Goal: Transaction & Acquisition: Purchase product/service

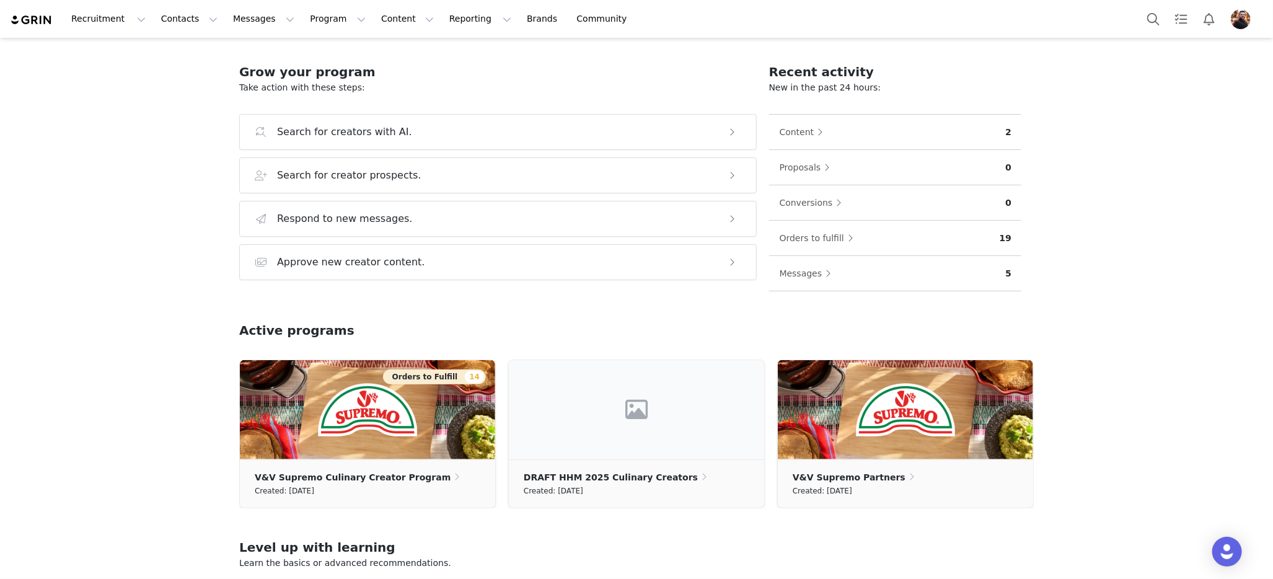
scroll to position [110, 0]
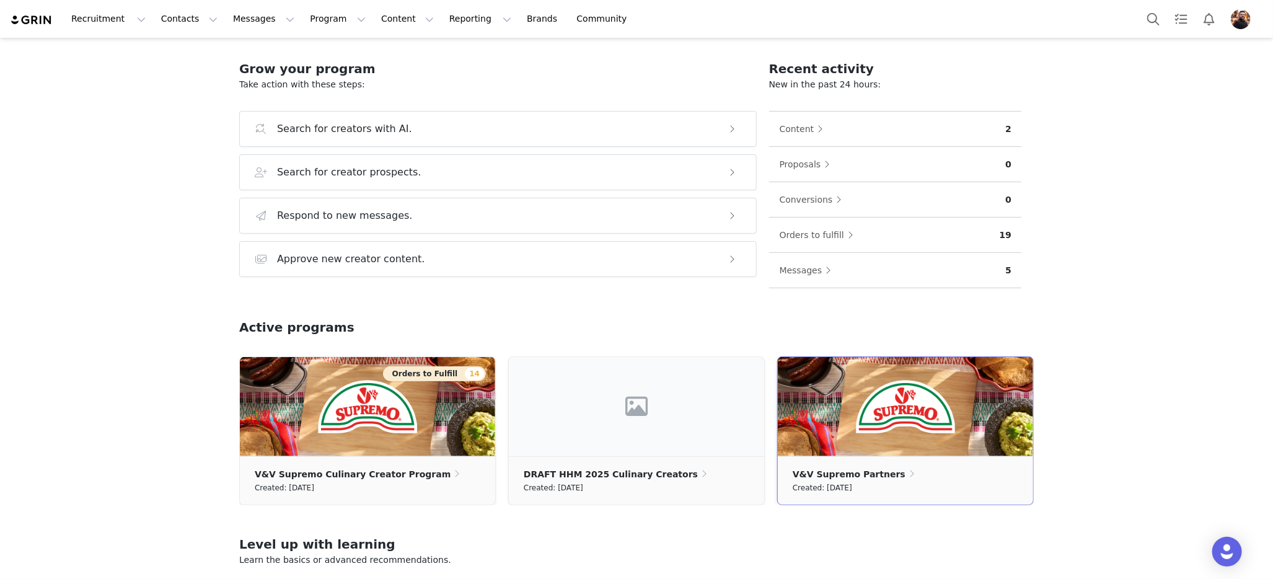
click at [898, 413] on img at bounding box center [905, 406] width 255 height 99
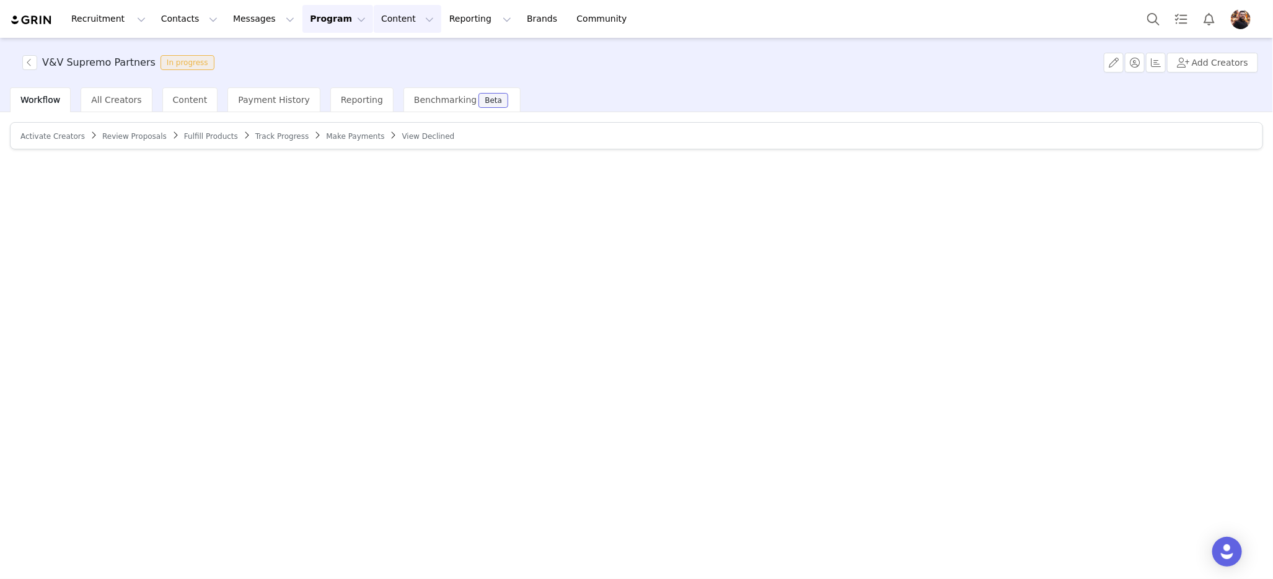
click at [374, 20] on button "Content Content" at bounding box center [408, 19] width 68 height 28
click at [330, 11] on button "Program Program" at bounding box center [337, 19] width 71 height 28
click at [323, 103] on p "Payments" at bounding box center [314, 100] width 43 height 13
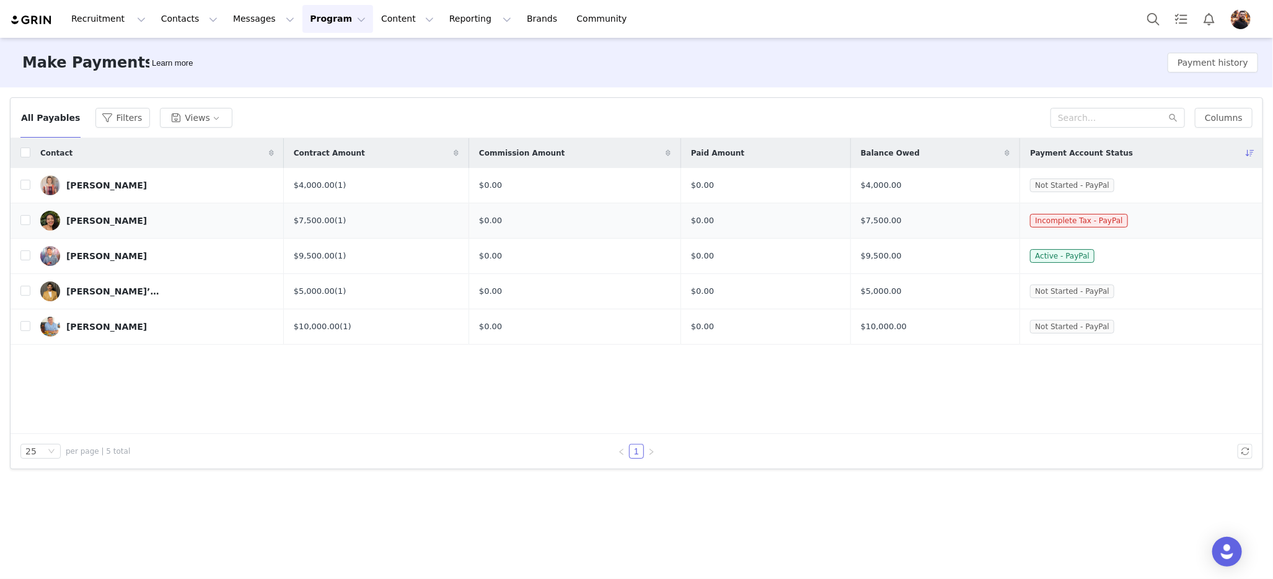
drag, startPoint x: 1076, startPoint y: 320, endPoint x: 1188, endPoint y: 213, distance: 156.0
click at [1076, 320] on span "Not Started - PayPal" at bounding box center [1072, 327] width 84 height 14
click at [1098, 146] on div "Payment Account Status" at bounding box center [1141, 153] width 242 height 30
click at [1098, 152] on span "Payment Account Status" at bounding box center [1081, 152] width 103 height 11
click at [1074, 222] on span "Incomplete Tax - PayPal" at bounding box center [1078, 221] width 97 height 14
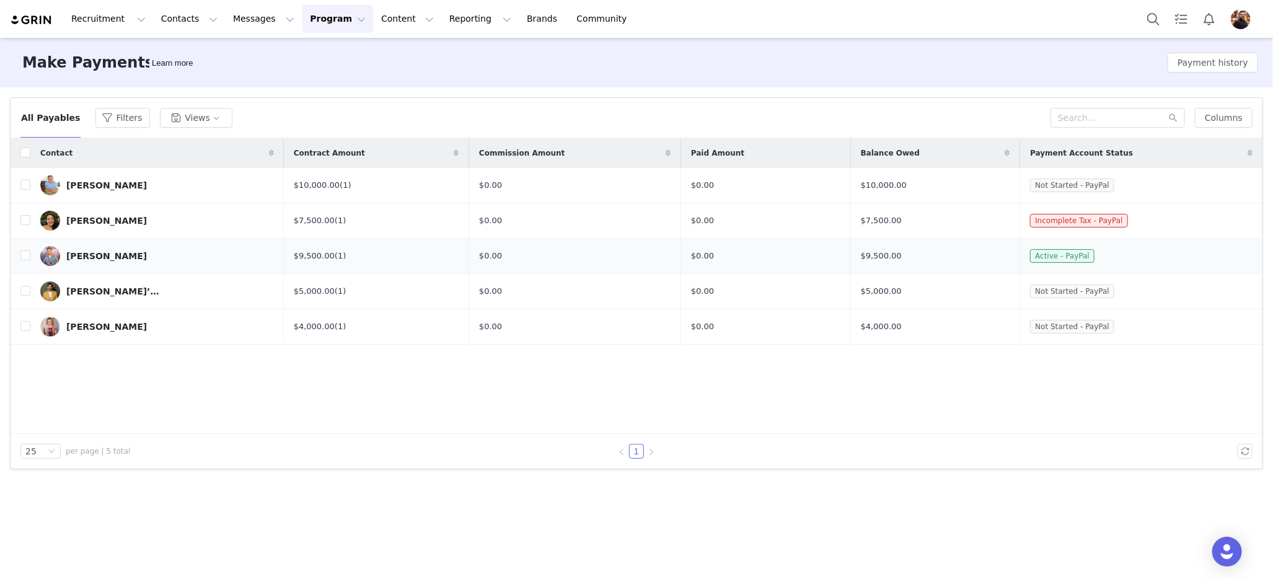
click at [1061, 257] on span "Active - PayPal" at bounding box center [1062, 256] width 64 height 14
click at [97, 258] on div "Esteban Castillo" at bounding box center [106, 256] width 81 height 10
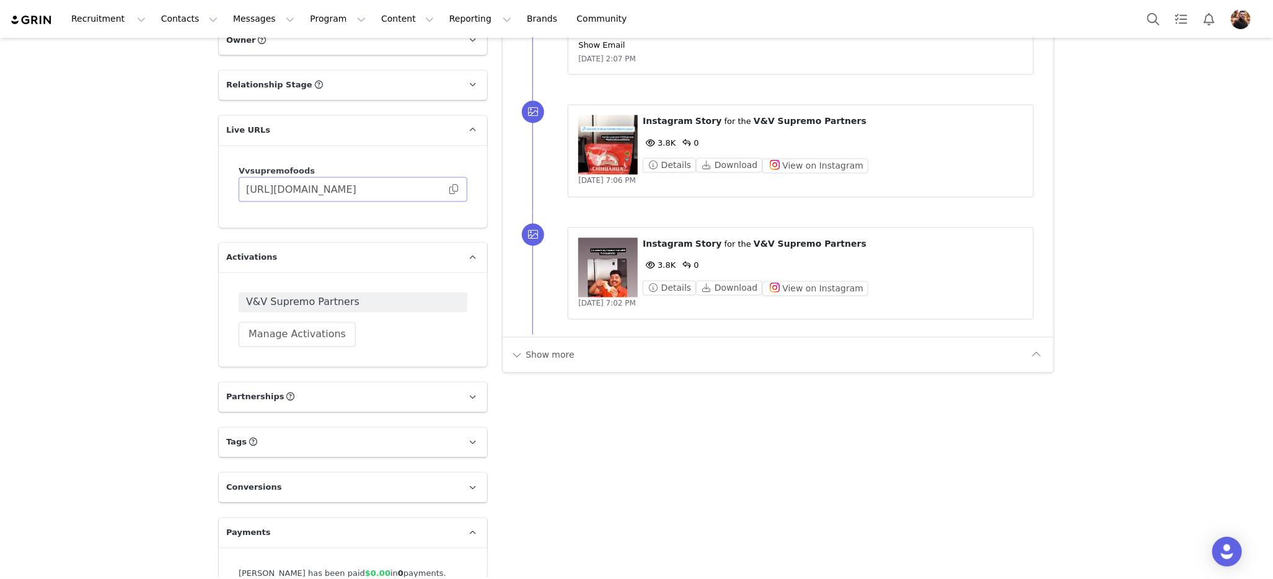
scroll to position [1427, 0]
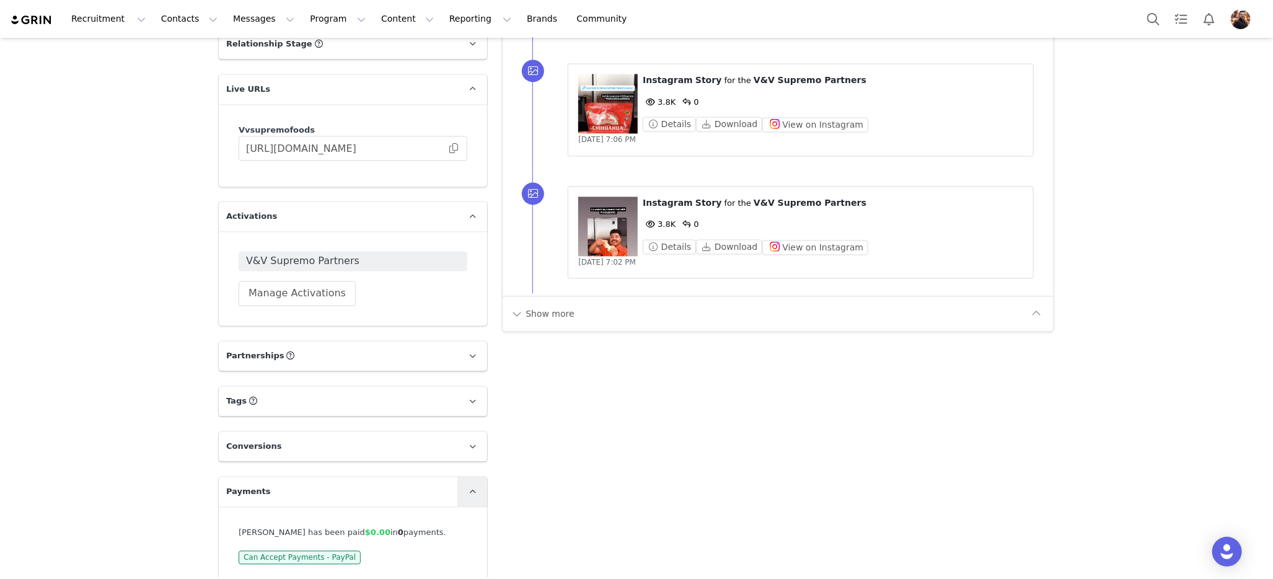
click at [465, 484] on span at bounding box center [472, 491] width 15 height 15
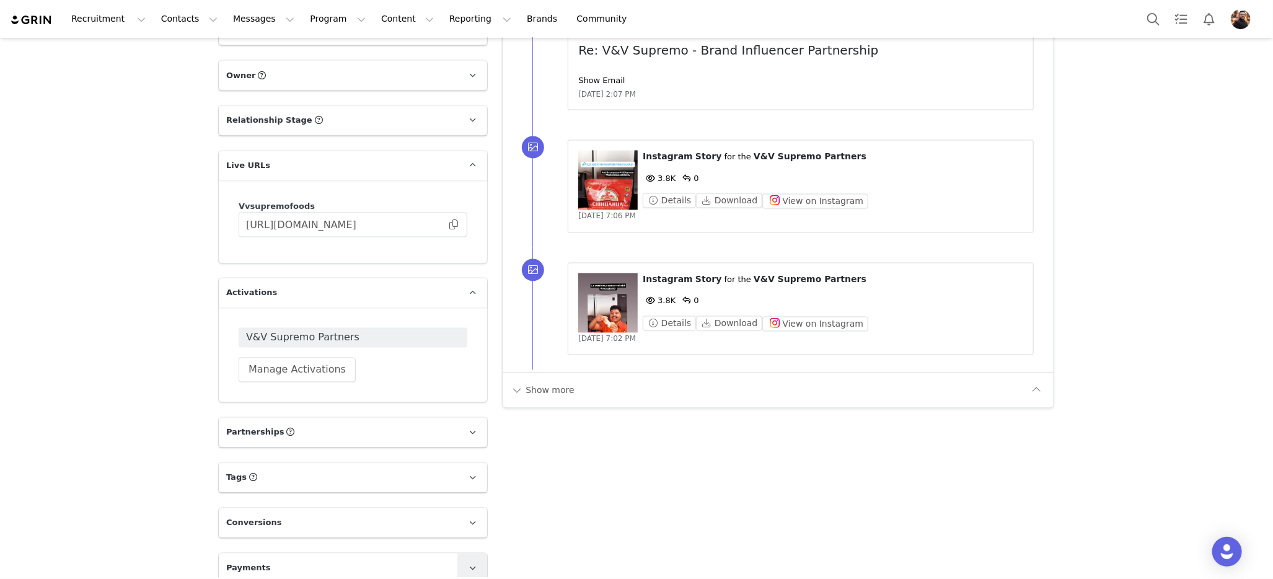
click at [465, 561] on span at bounding box center [472, 568] width 15 height 15
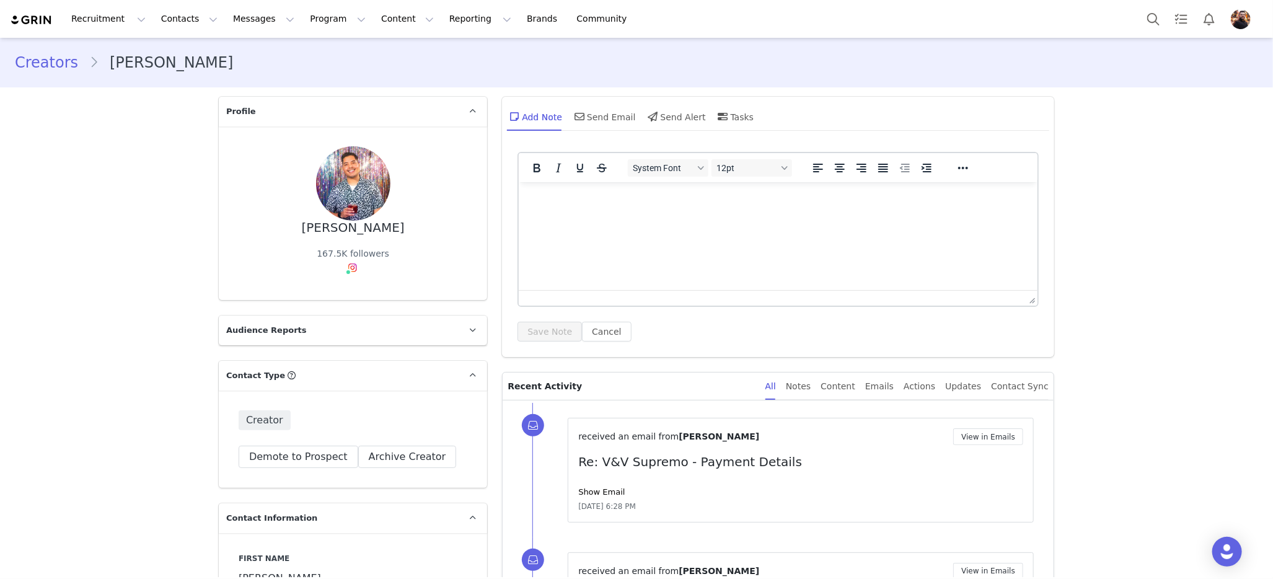
scroll to position [242, 0]
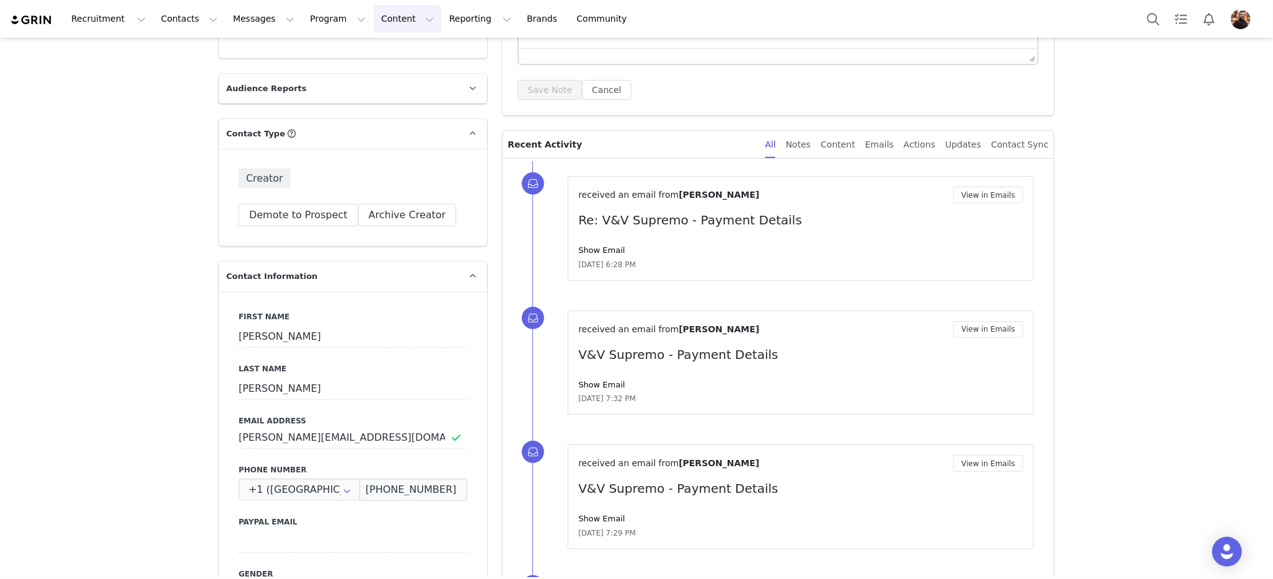
click at [374, 19] on button "Content Content" at bounding box center [408, 19] width 68 height 28
click at [340, 18] on button "Program Program" at bounding box center [337, 19] width 71 height 28
click at [337, 102] on div "Payments" at bounding box center [332, 100] width 83 height 13
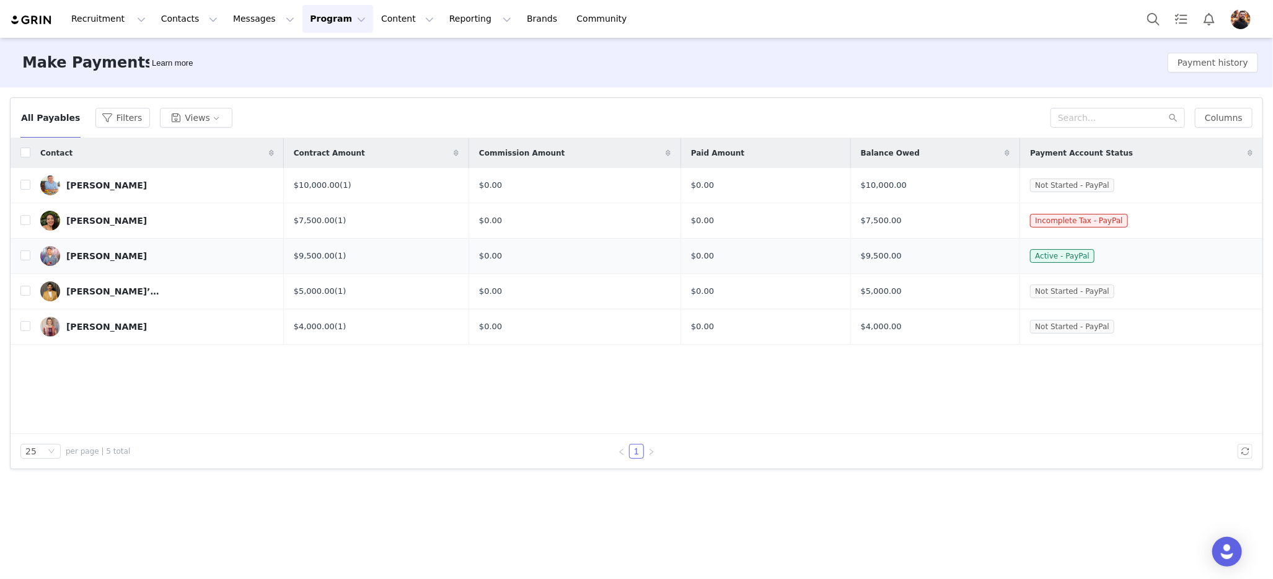
click at [30, 256] on td "Esteban Castillo" at bounding box center [156, 256] width 253 height 35
click at [24, 256] on input "checkbox" at bounding box center [25, 255] width 10 height 10
checkbox input "true"
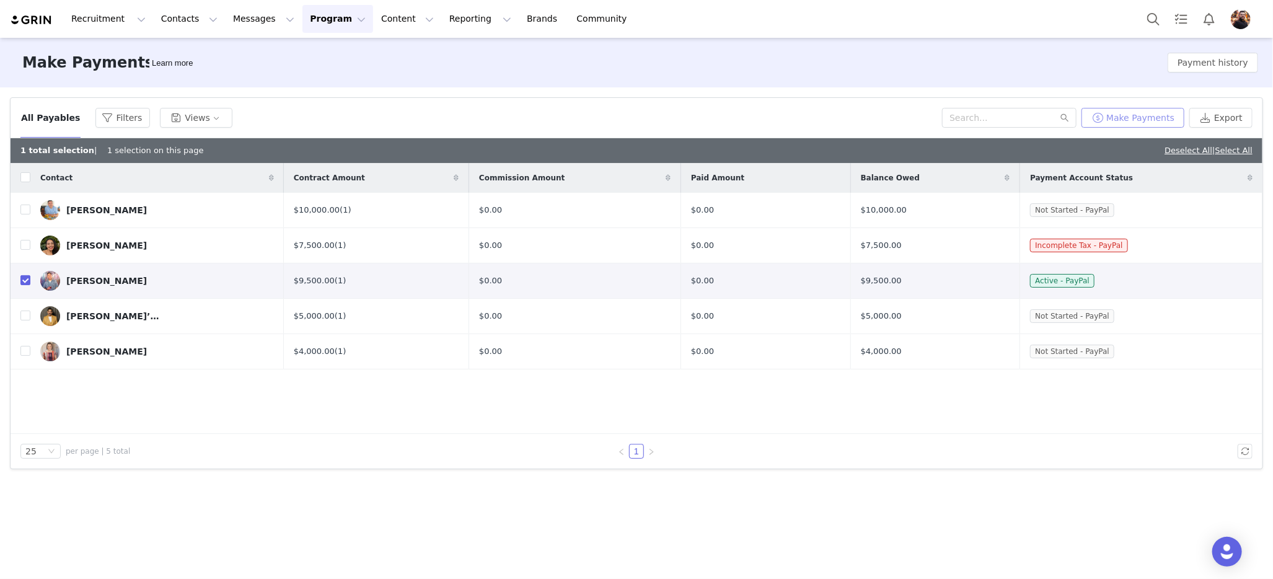
click at [1142, 116] on button "Make Payments" at bounding box center [1132, 118] width 103 height 20
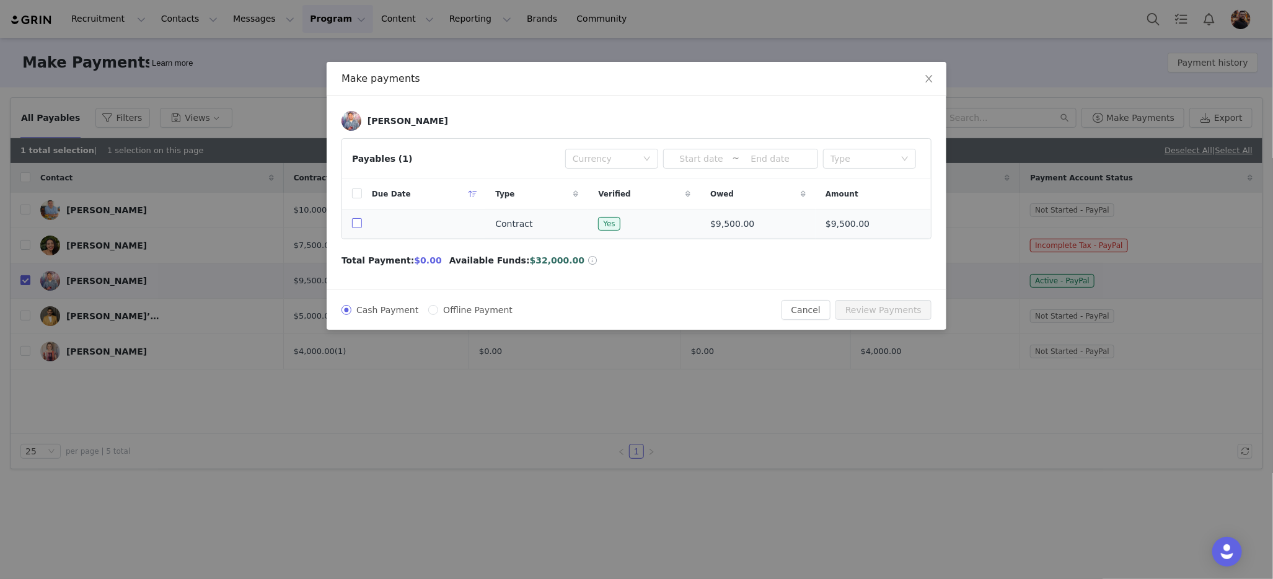
click at [354, 226] on input "checkbox" at bounding box center [357, 223] width 10 height 10
checkbox input "true"
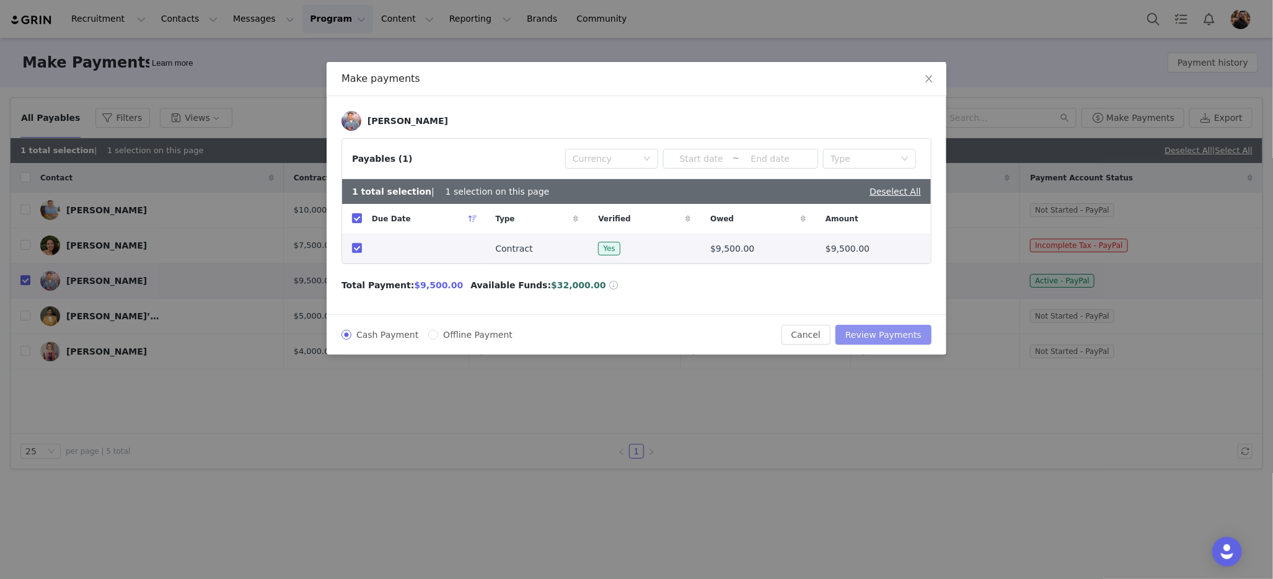
click at [879, 334] on button "Review Payments" at bounding box center [883, 335] width 96 height 20
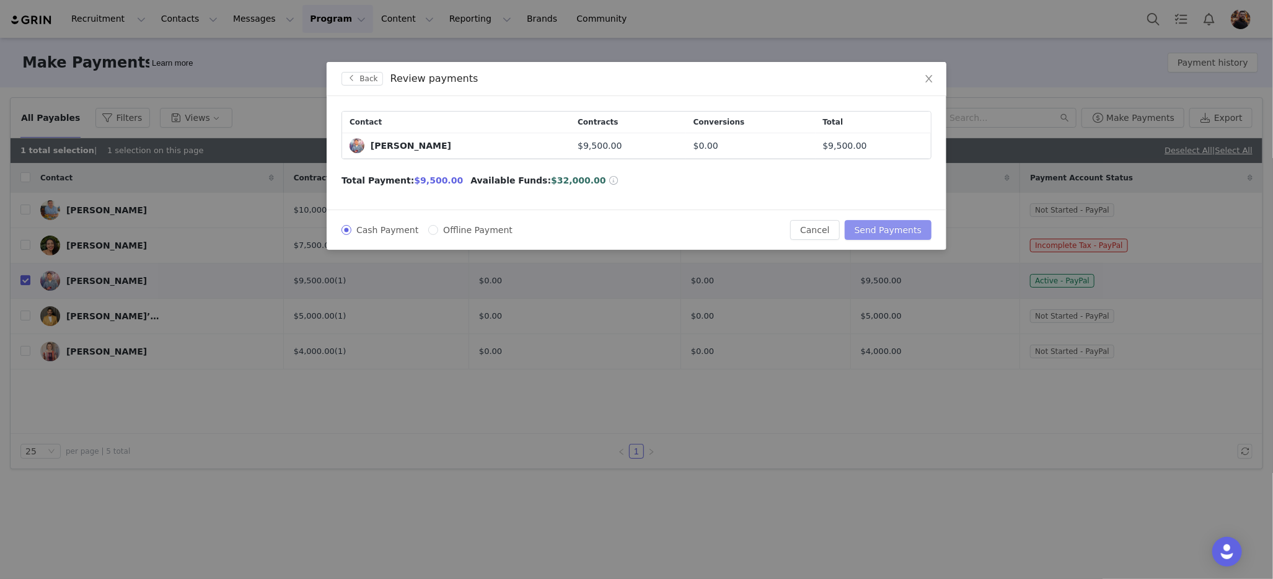
click at [879, 226] on button "Send Payments" at bounding box center [887, 230] width 87 height 20
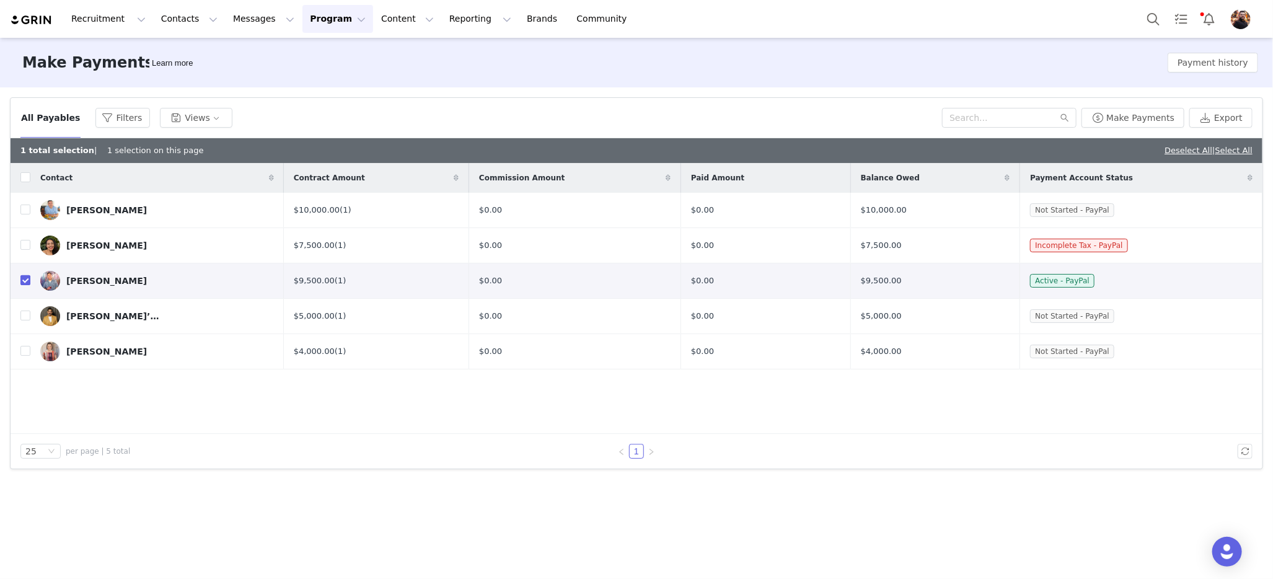
click at [25, 276] on input "checkbox" at bounding box center [25, 280] width 10 height 10
checkbox input "false"
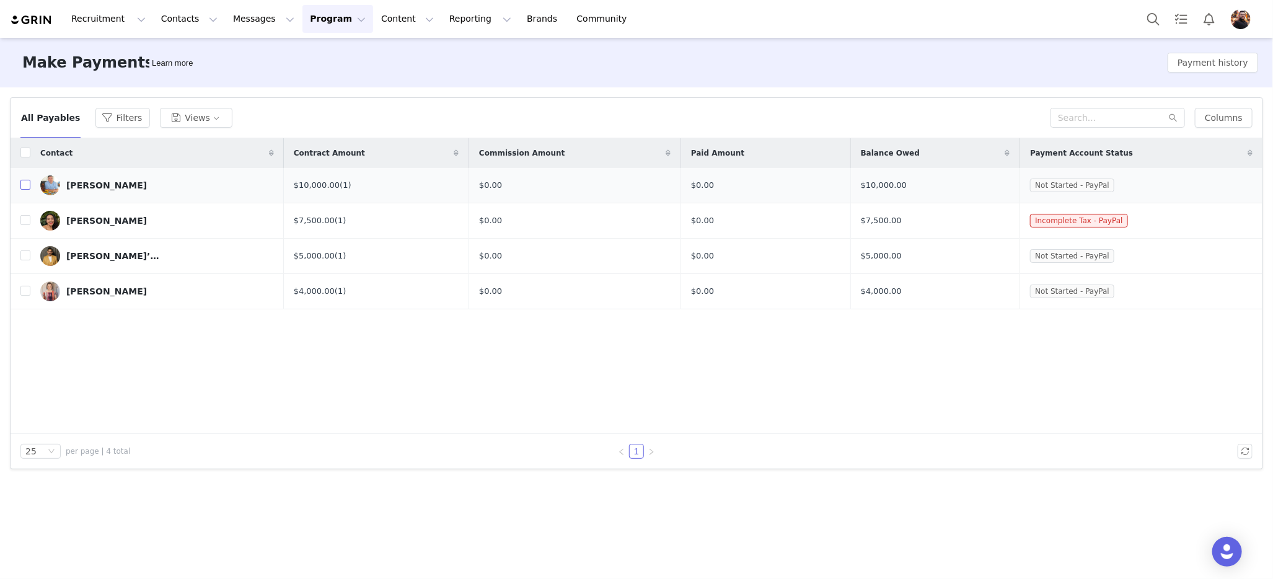
click at [24, 183] on input "checkbox" at bounding box center [25, 185] width 10 height 10
checkbox input "true"
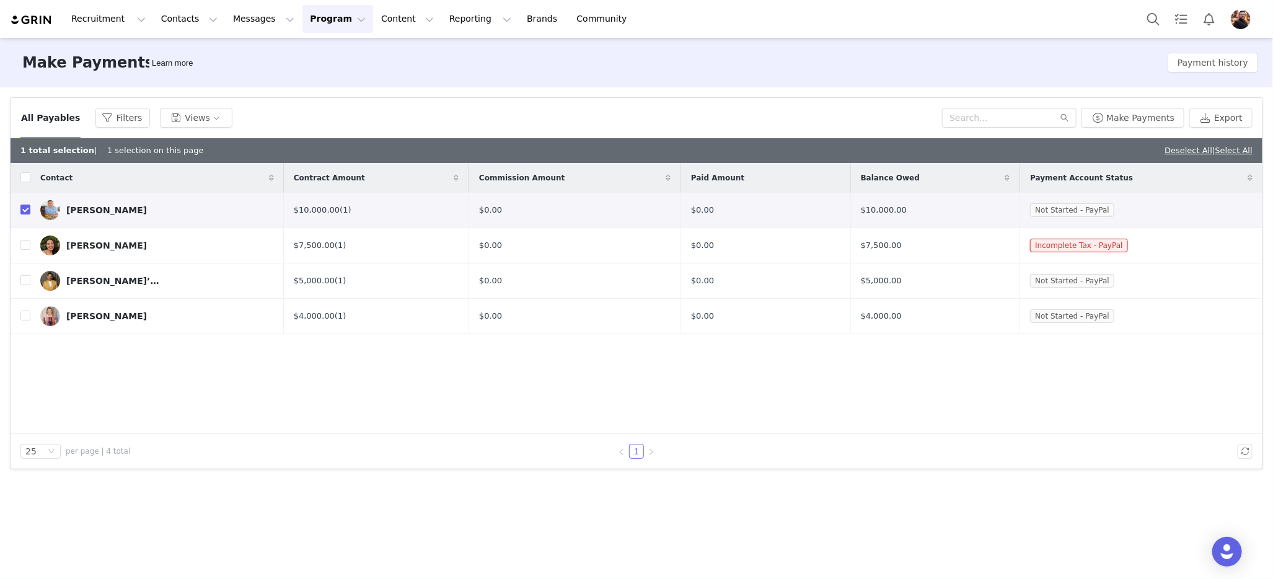
click at [86, 208] on div "Alfredo Garcia" at bounding box center [106, 210] width 81 height 10
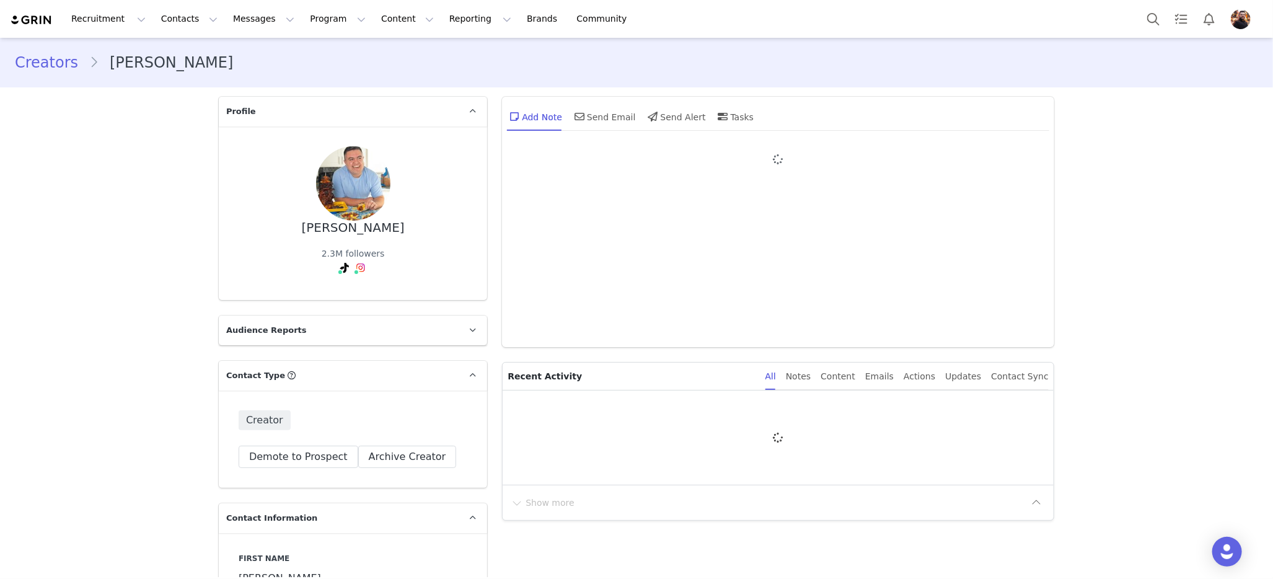
type input "+1 (United States)"
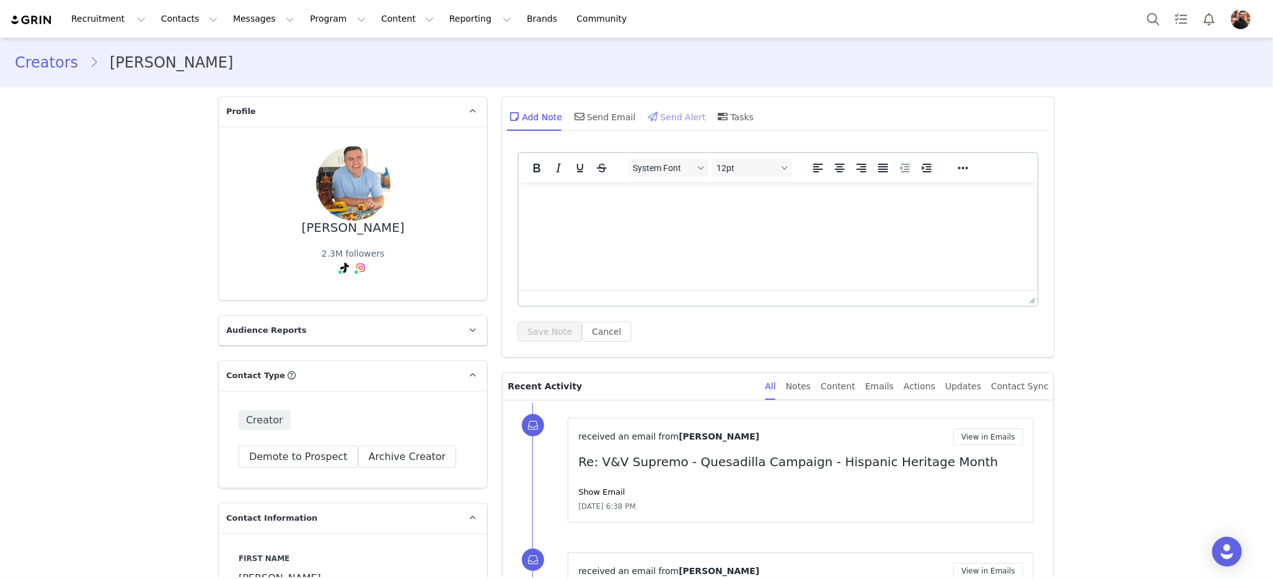
click at [665, 111] on div "Send Alert" at bounding box center [676, 117] width 60 height 30
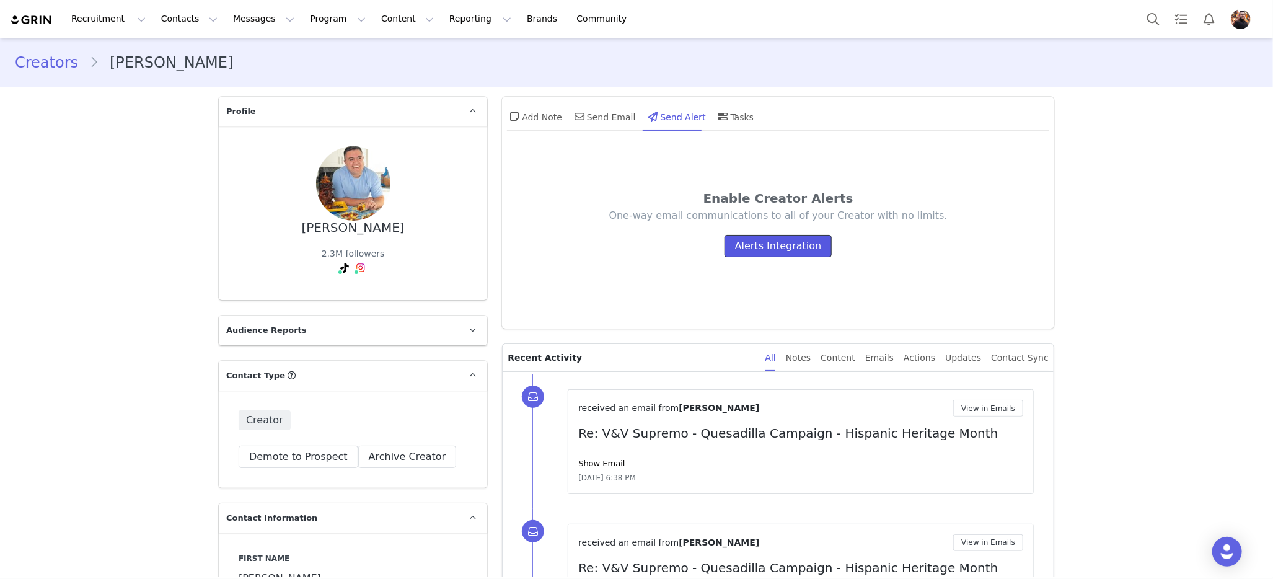
click at [769, 245] on button "Alerts Integration" at bounding box center [778, 246] width 108 height 22
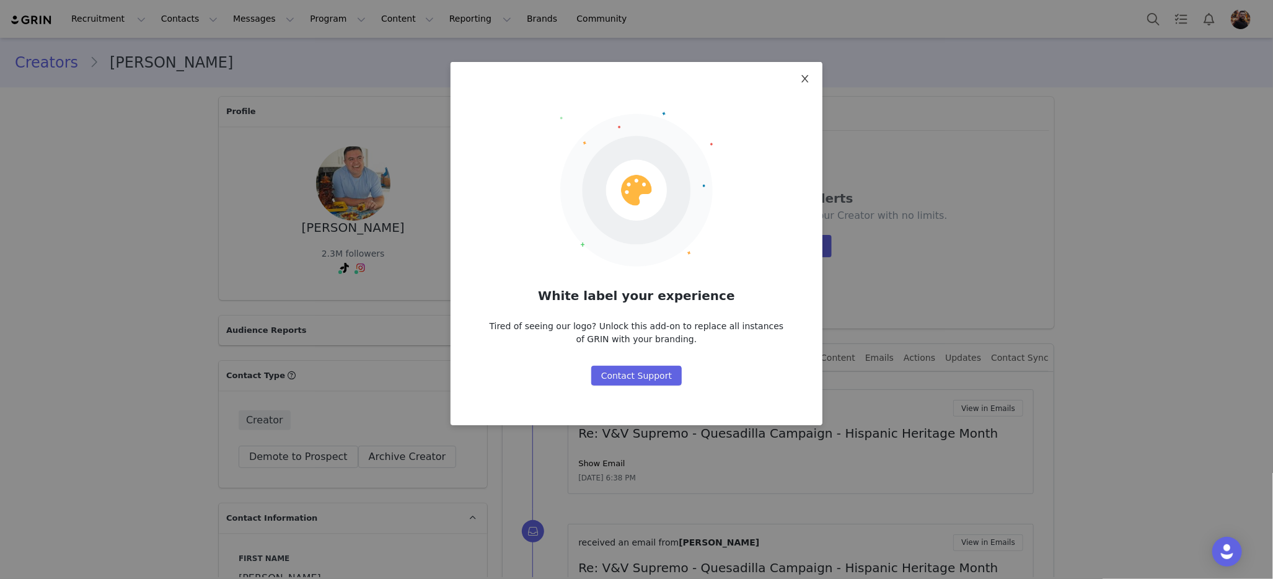
click at [810, 76] on span "Close" at bounding box center [804, 79] width 35 height 35
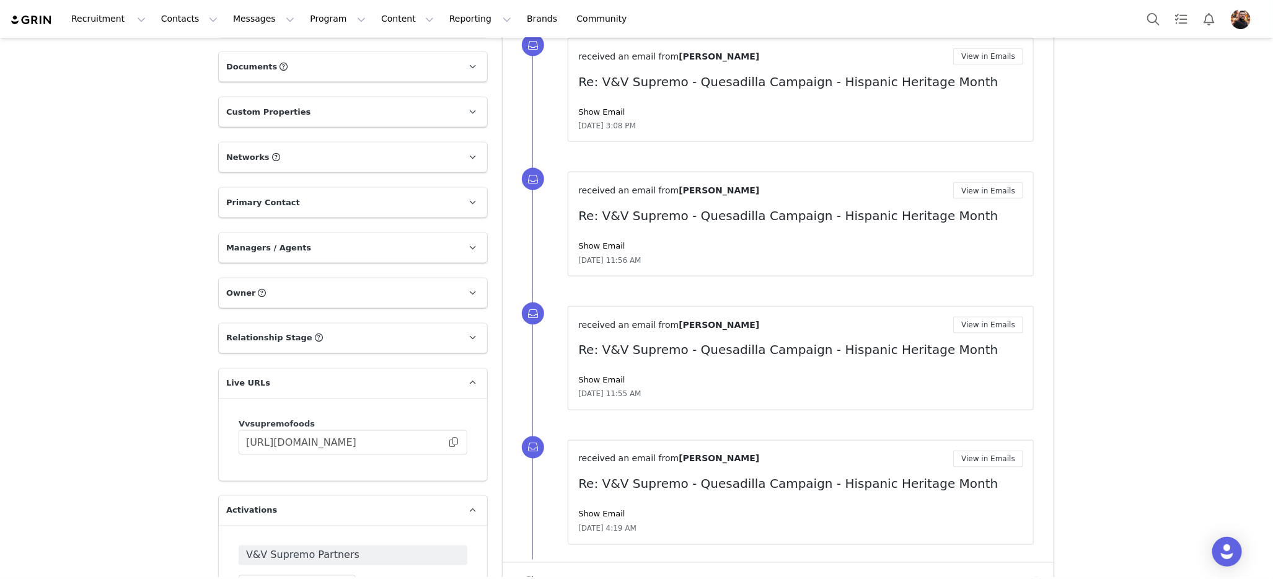
scroll to position [1427, 0]
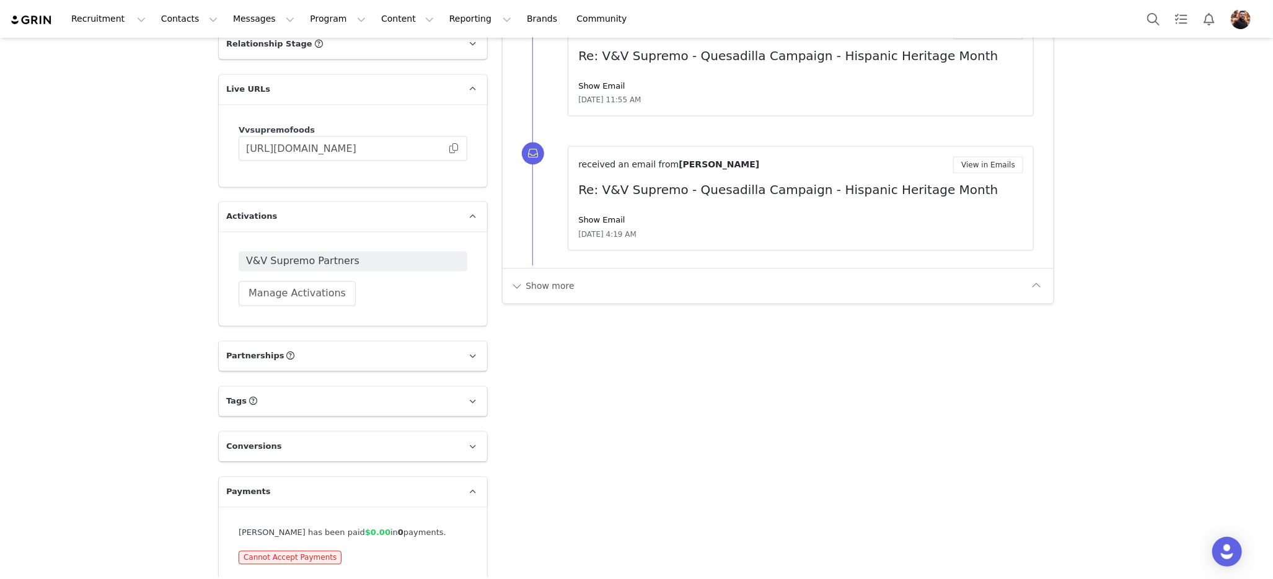
drag, startPoint x: 322, startPoint y: 543, endPoint x: 460, endPoint y: 527, distance: 139.6
click at [324, 551] on span "Cannot Accept Payments" at bounding box center [290, 558] width 103 height 14
click at [472, 484] on span at bounding box center [472, 491] width 15 height 15
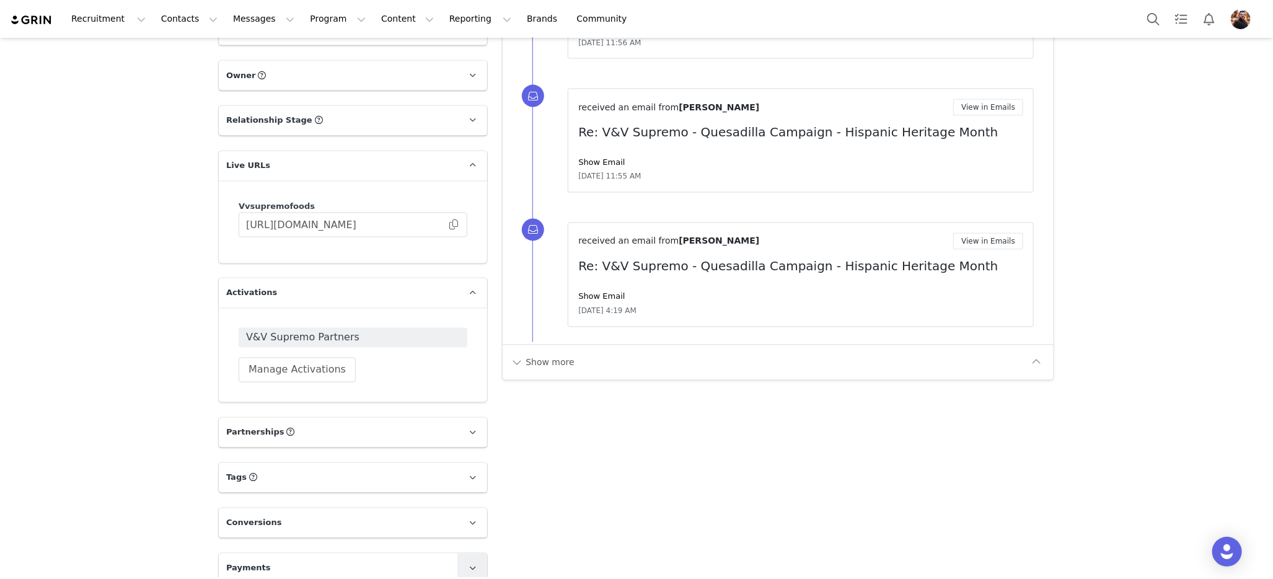
click at [472, 475] on link at bounding box center [472, 478] width 30 height 30
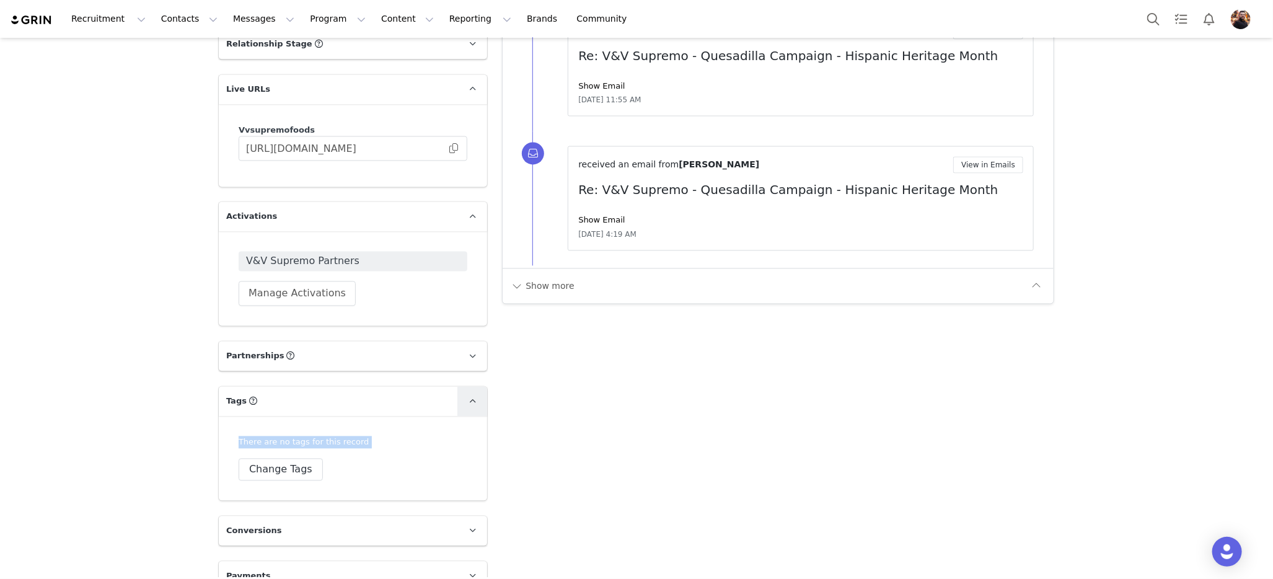
click at [469, 398] on icon at bounding box center [472, 402] width 7 height 8
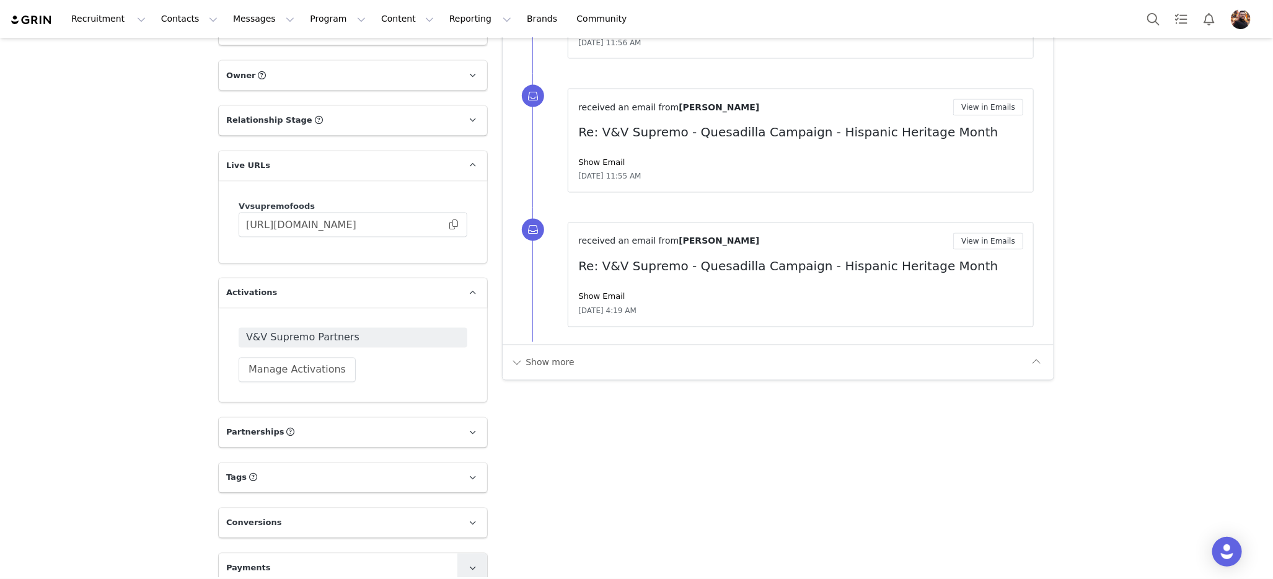
click at [469, 564] on icon at bounding box center [472, 568] width 7 height 8
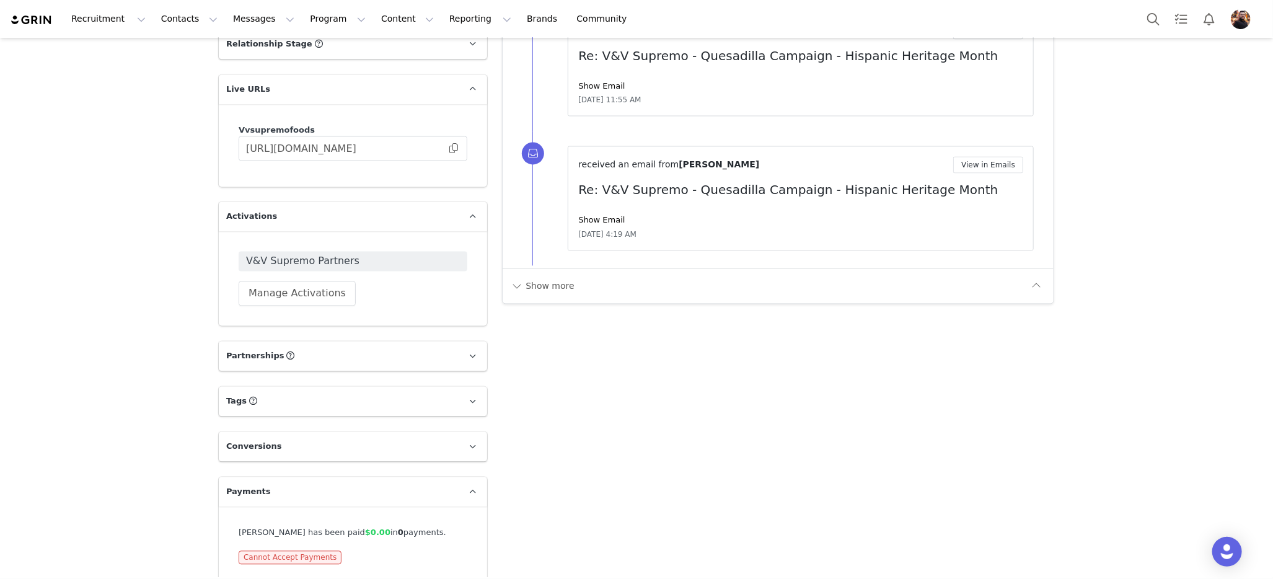
click at [297, 551] on span "Cannot Accept Payments" at bounding box center [290, 558] width 103 height 14
click at [261, 551] on span "Cannot Accept Payments" at bounding box center [290, 558] width 103 height 14
click at [245, 527] on div "Alfredo Garcia has been paid $0.00 in 0 payments. Cannot Accept Payments" at bounding box center [353, 546] width 229 height 38
click at [335, 527] on div "Alfredo Garcia has been paid $0.00 in 0 payments. Cannot Accept Payments" at bounding box center [353, 546] width 229 height 38
click at [401, 527] on div "Alfredo Garcia has been paid $0.00 in 0 payments." at bounding box center [353, 533] width 229 height 12
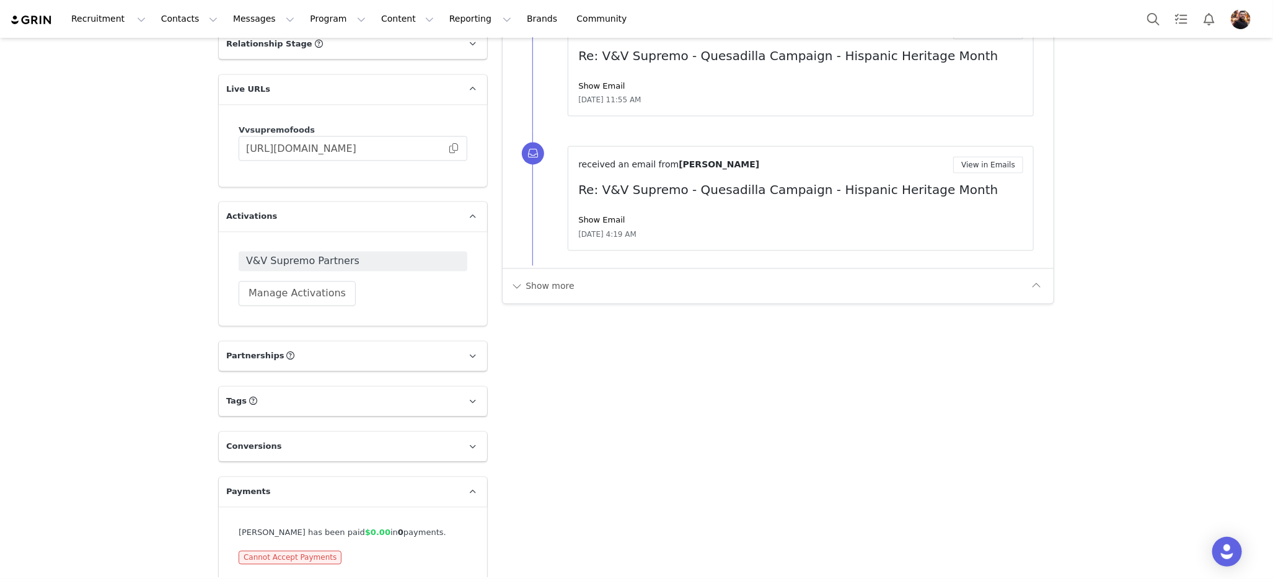
click at [281, 551] on span "Cannot Accept Payments" at bounding box center [290, 558] width 103 height 14
click at [318, 551] on span "Cannot Accept Payments" at bounding box center [290, 558] width 103 height 14
click at [315, 12] on button "Program Program" at bounding box center [337, 19] width 71 height 28
click at [342, 103] on div "Payments" at bounding box center [332, 100] width 83 height 13
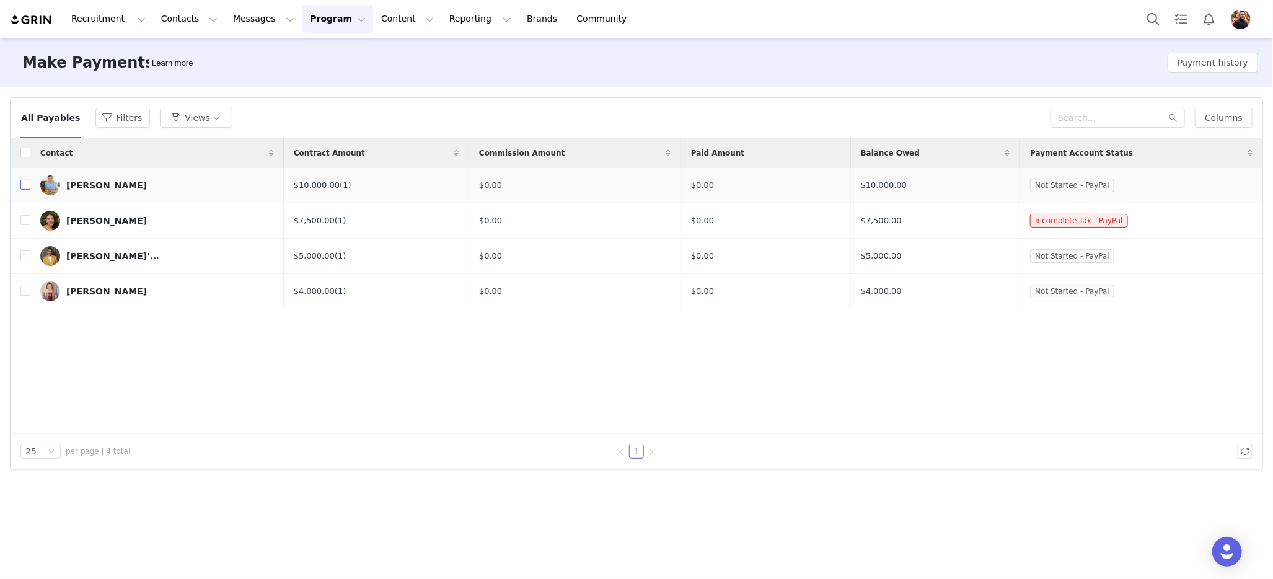
click at [25, 185] on input "checkbox" at bounding box center [25, 185] width 10 height 10
checkbox input "true"
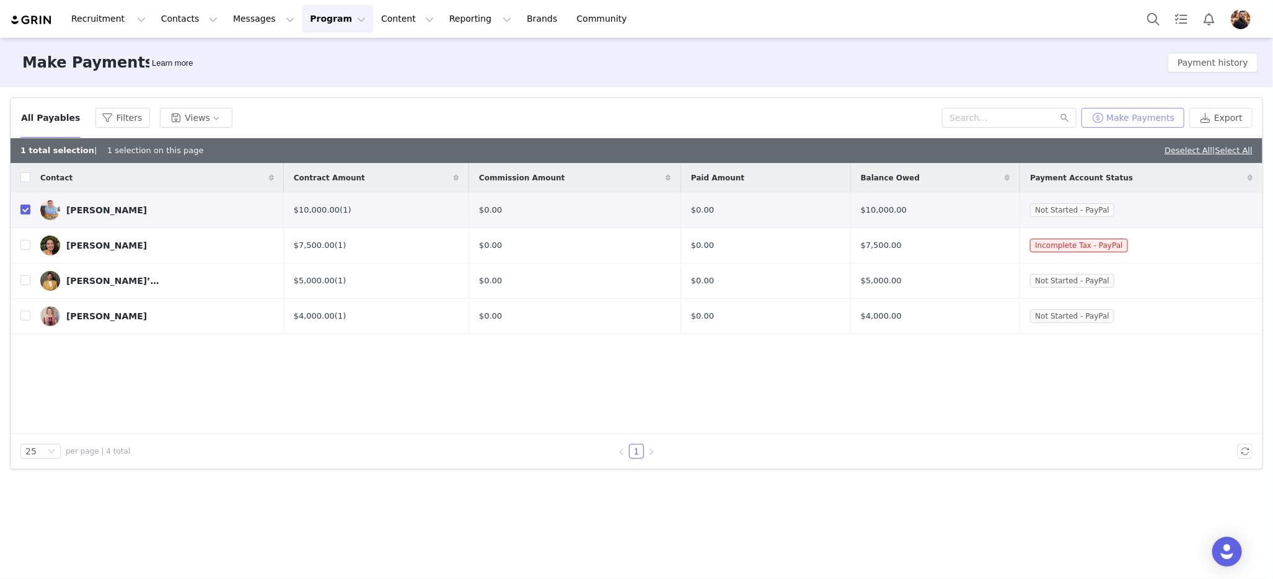
click at [1139, 121] on button "Make Payments" at bounding box center [1132, 118] width 103 height 20
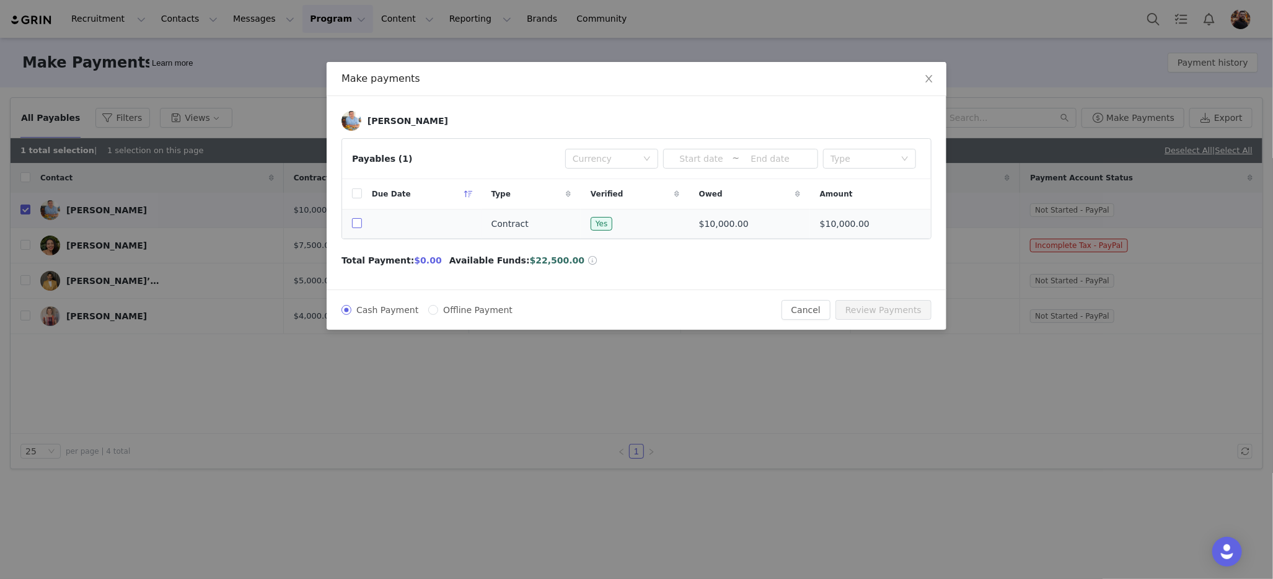
click at [357, 220] on input "checkbox" at bounding box center [357, 223] width 10 height 10
checkbox input "true"
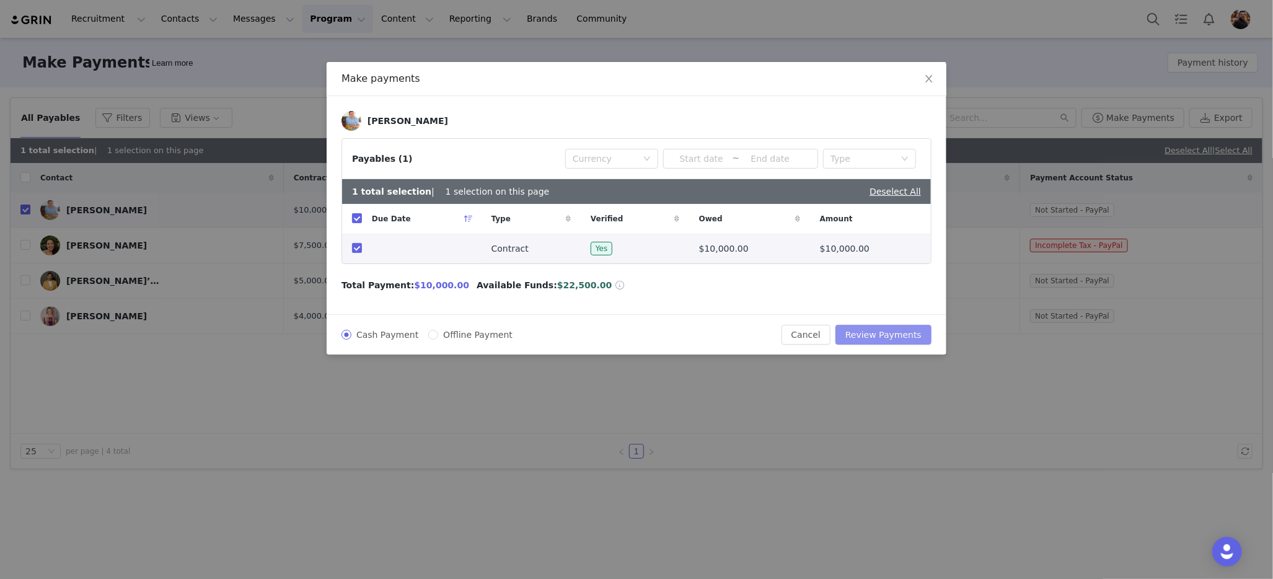
click at [877, 331] on button "Review Payments" at bounding box center [883, 335] width 96 height 20
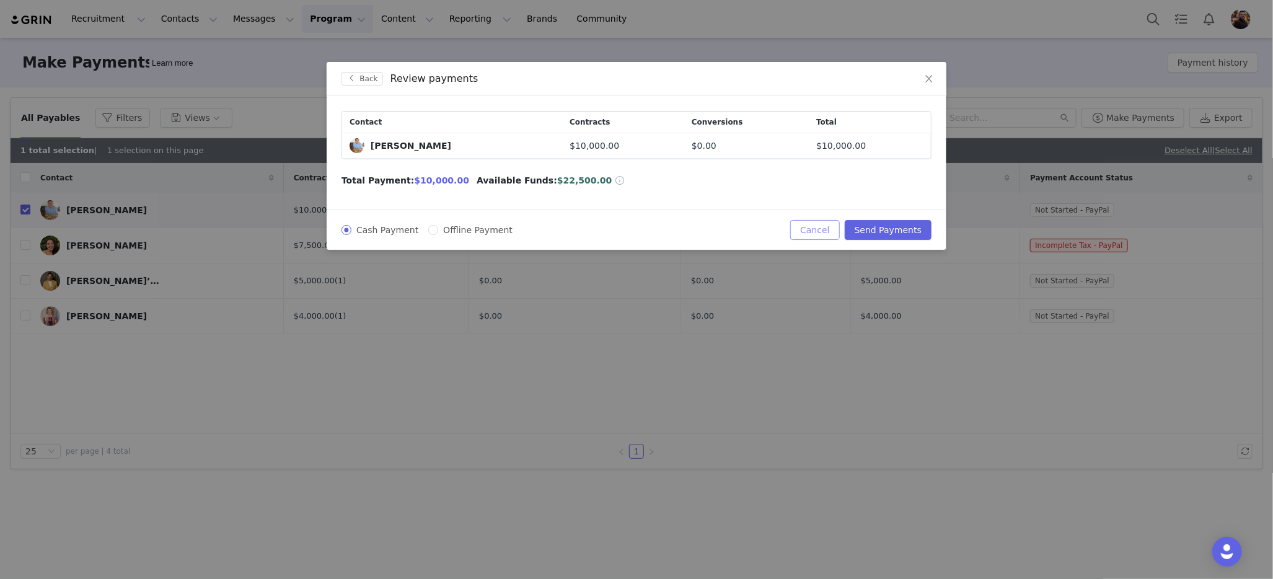
click at [818, 228] on button "Cancel" at bounding box center [814, 230] width 49 height 20
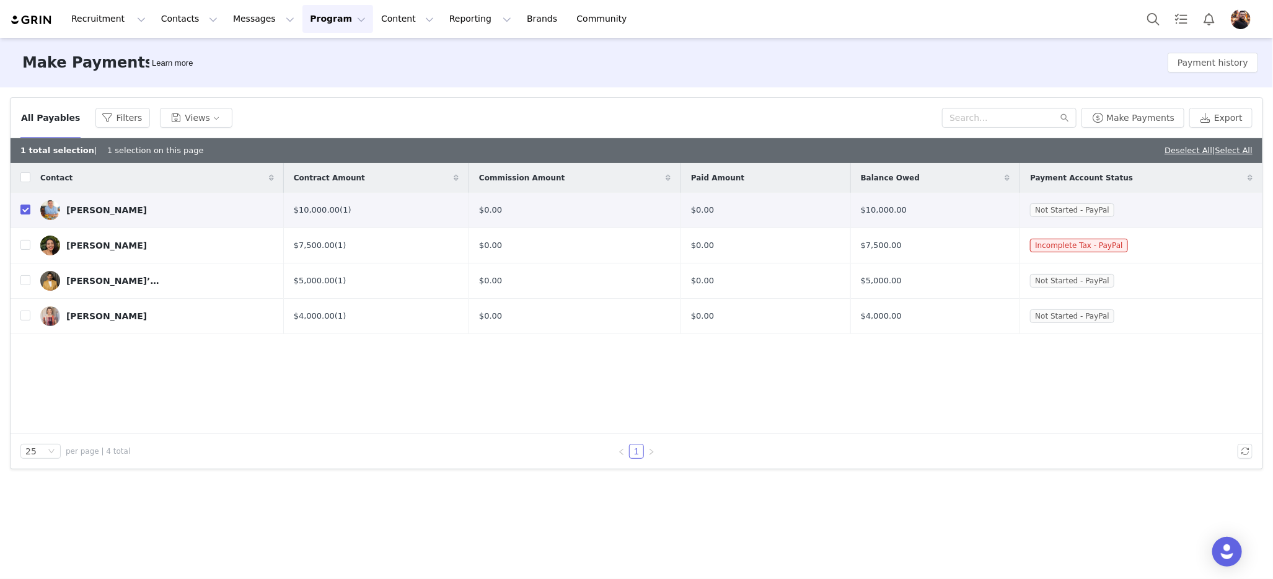
click at [100, 206] on div "Alfredo Garcia" at bounding box center [106, 210] width 81 height 10
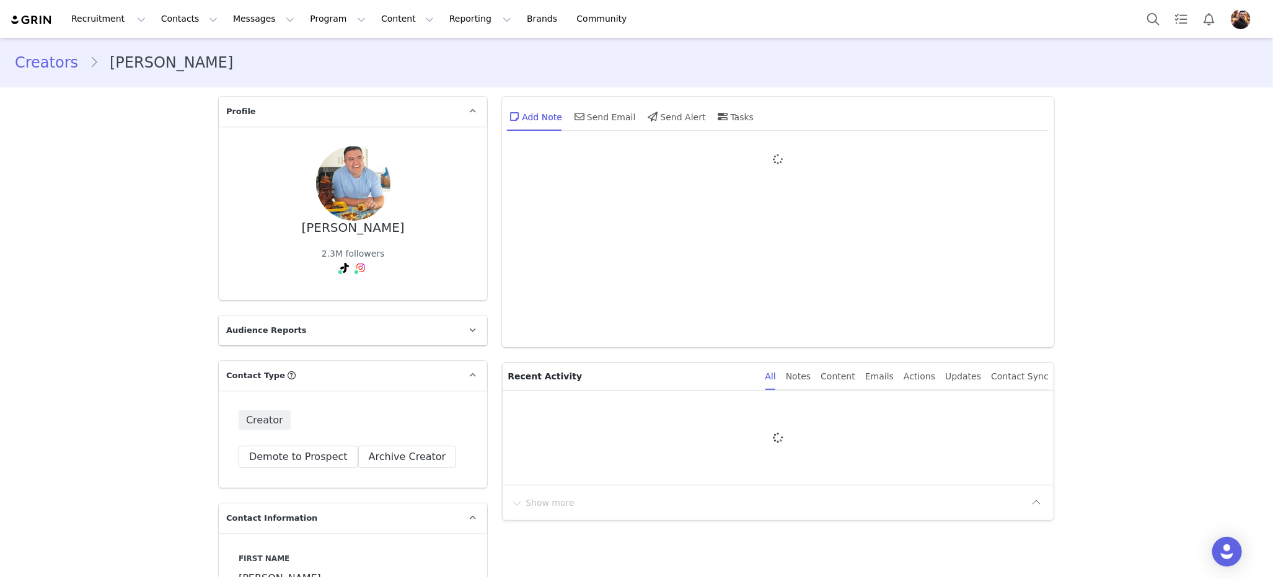
type input "+1 ([GEOGRAPHIC_DATA])"
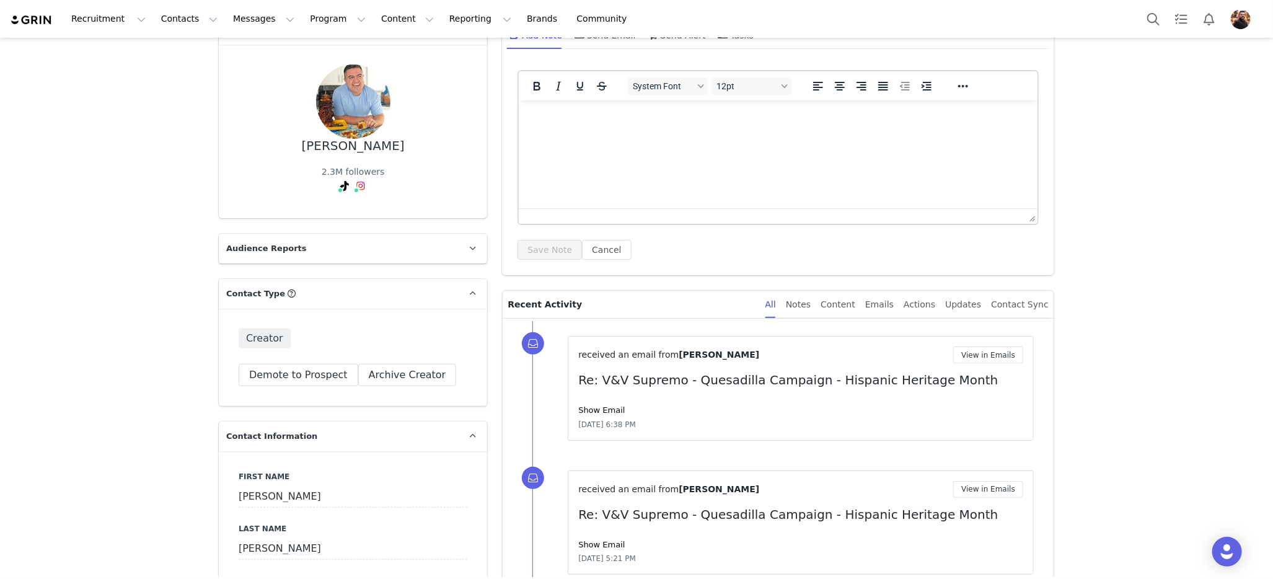
scroll to position [87, 0]
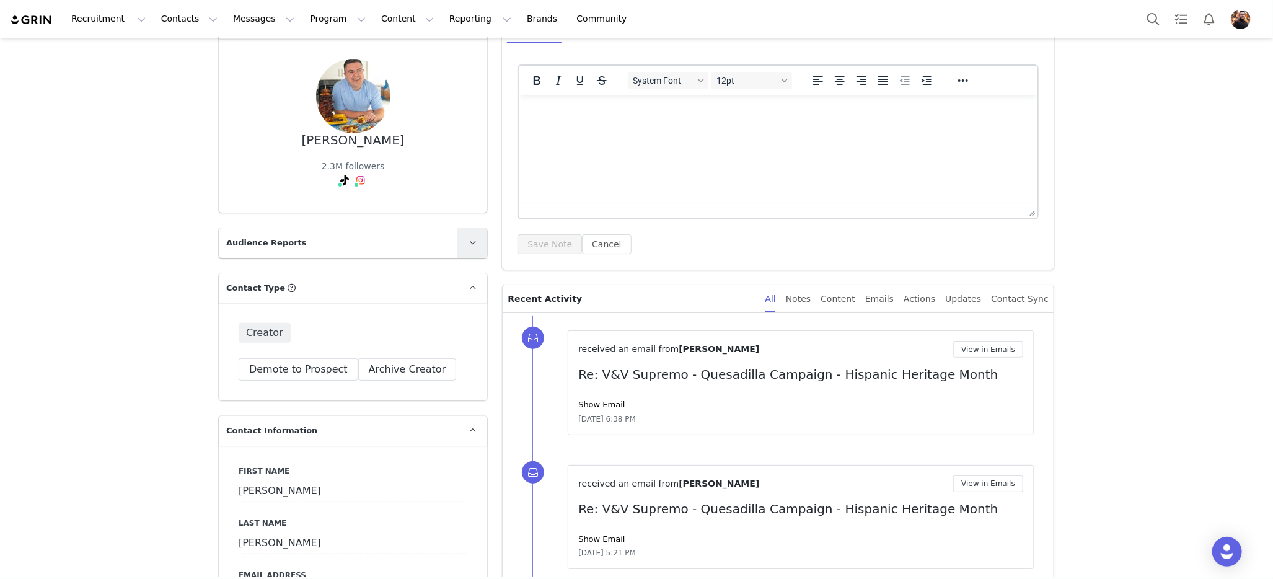
click at [473, 245] on span at bounding box center [472, 242] width 15 height 15
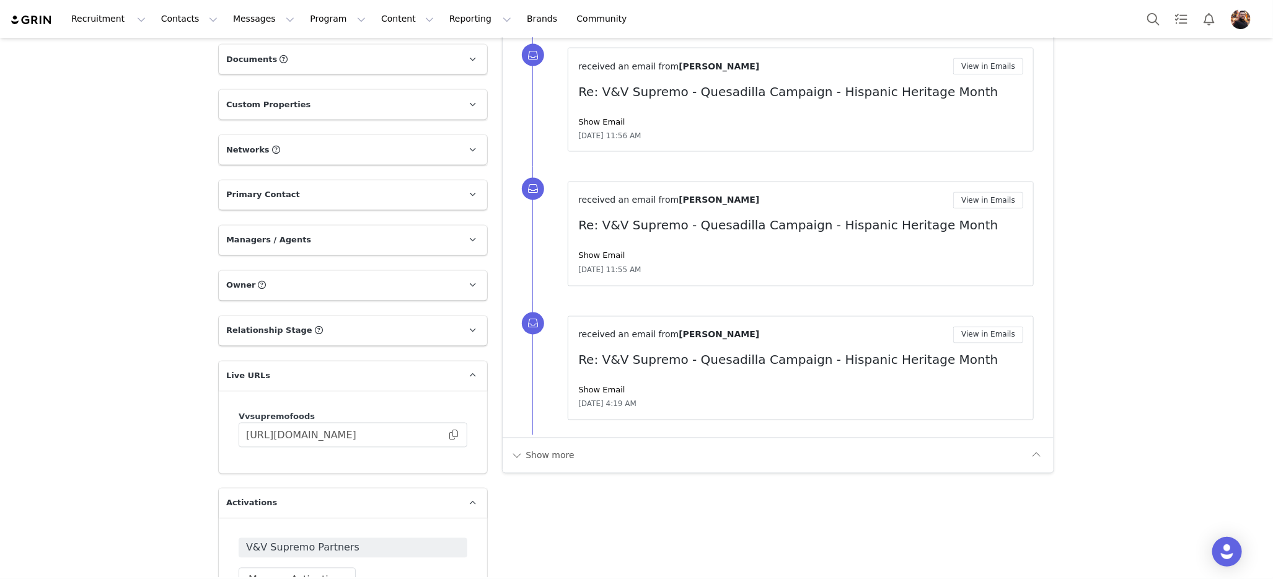
scroll to position [1287, 0]
click at [454, 421] on input "https://vvsupremofoods.grin.live/94d768d9-a242-487b-bf20-325648178d3f" at bounding box center [353, 433] width 229 height 25
click at [452, 434] on span at bounding box center [453, 434] width 12 height 0
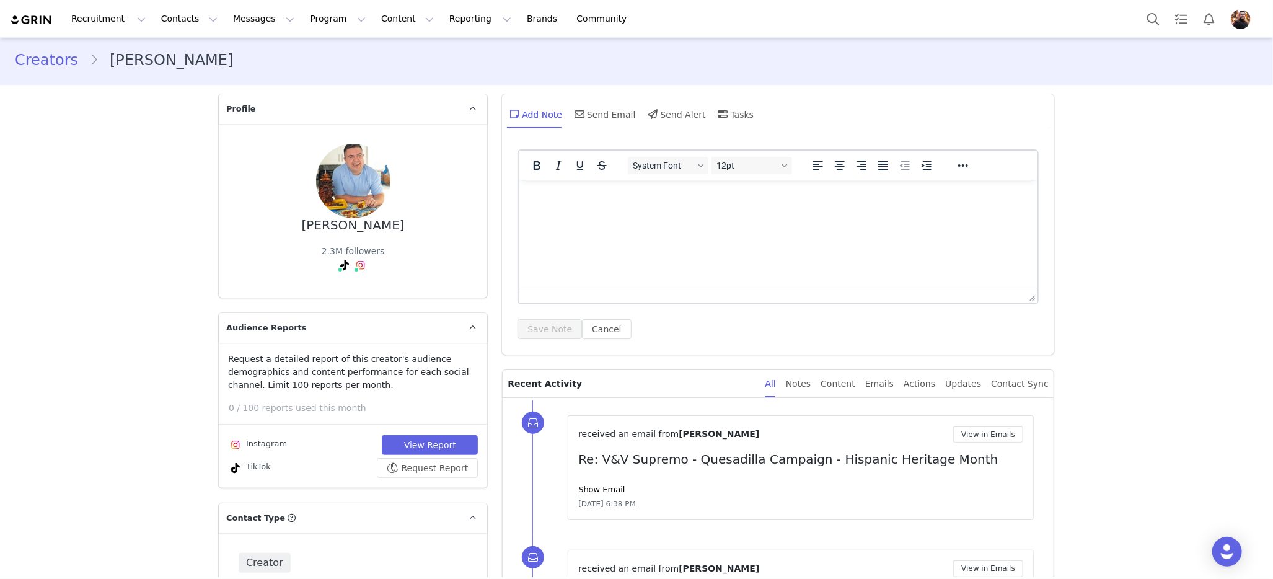
scroll to position [0, 0]
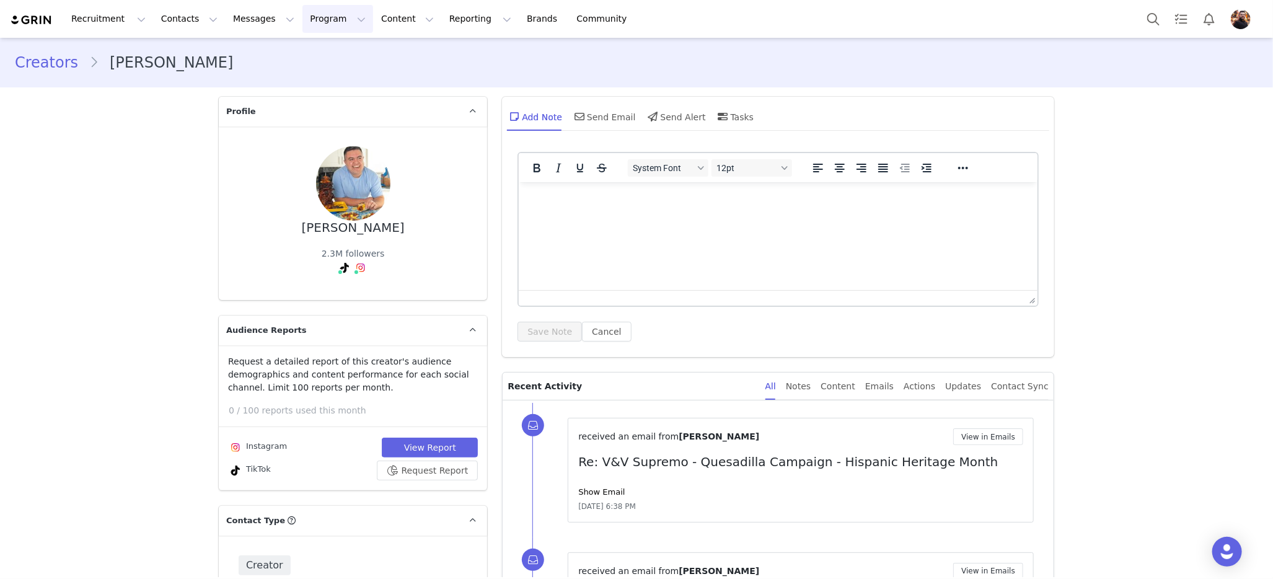
click at [315, 16] on button "Program Program" at bounding box center [337, 19] width 71 height 28
click at [374, 13] on button "Content Content" at bounding box center [408, 19] width 68 height 28
click at [456, 5] on button "Reporting Reporting" at bounding box center [480, 19] width 77 height 28
click at [458, 258] on div "Alfredo Garcia 2.3M followers TikTok ( @freddsters ) — Personal/Creator Connect…" at bounding box center [353, 213] width 229 height 134
click at [1238, 12] on img "Profile" at bounding box center [1240, 19] width 20 height 20
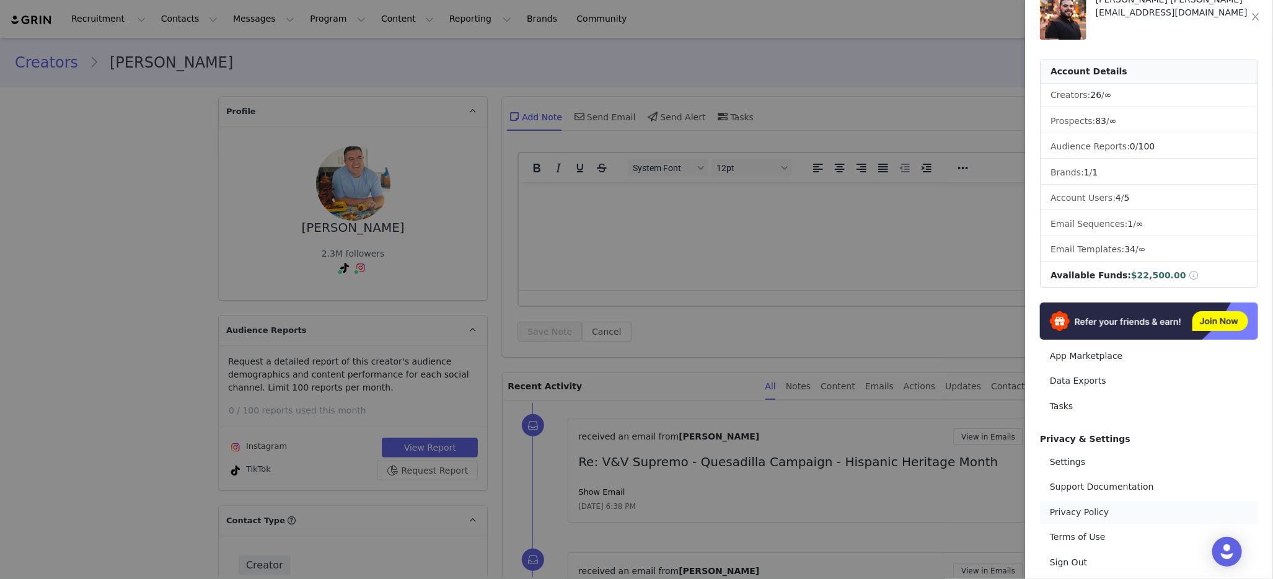
scroll to position [44, 0]
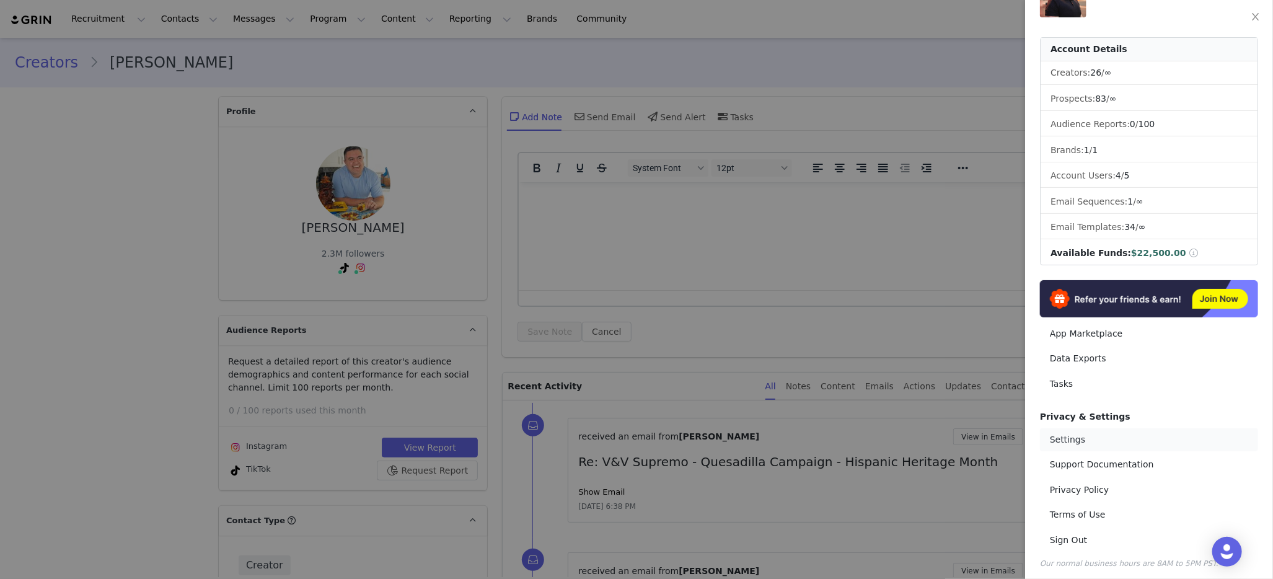
click at [1071, 434] on link "Settings" at bounding box center [1149, 439] width 218 height 23
select select "UTC"
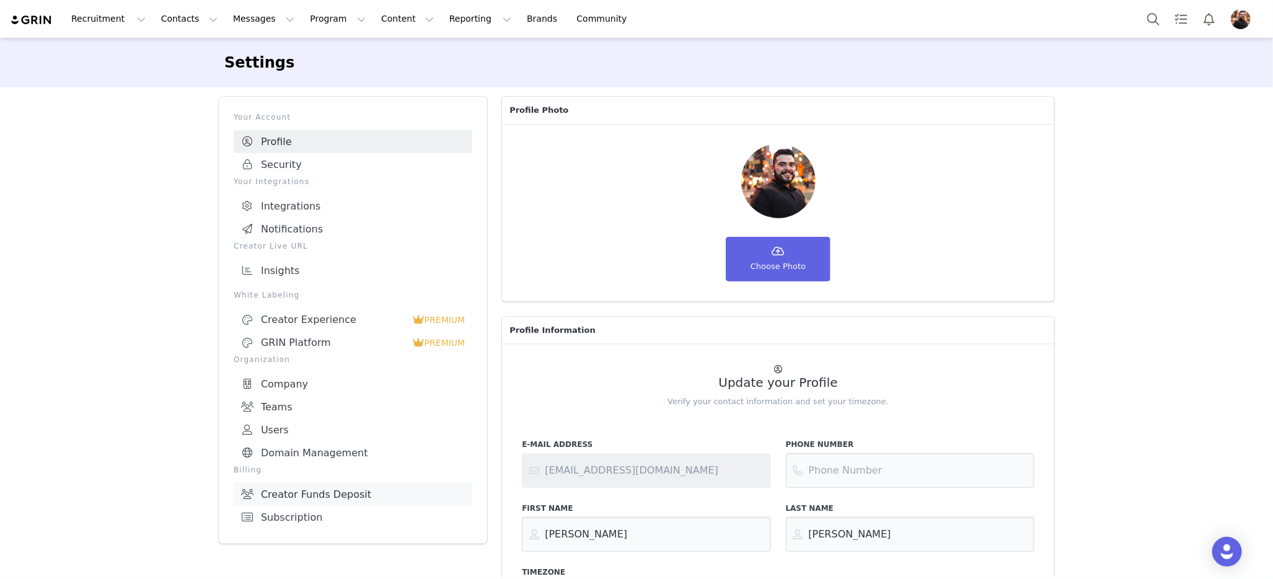
click at [301, 488] on link "Creator Funds Deposit" at bounding box center [353, 494] width 239 height 23
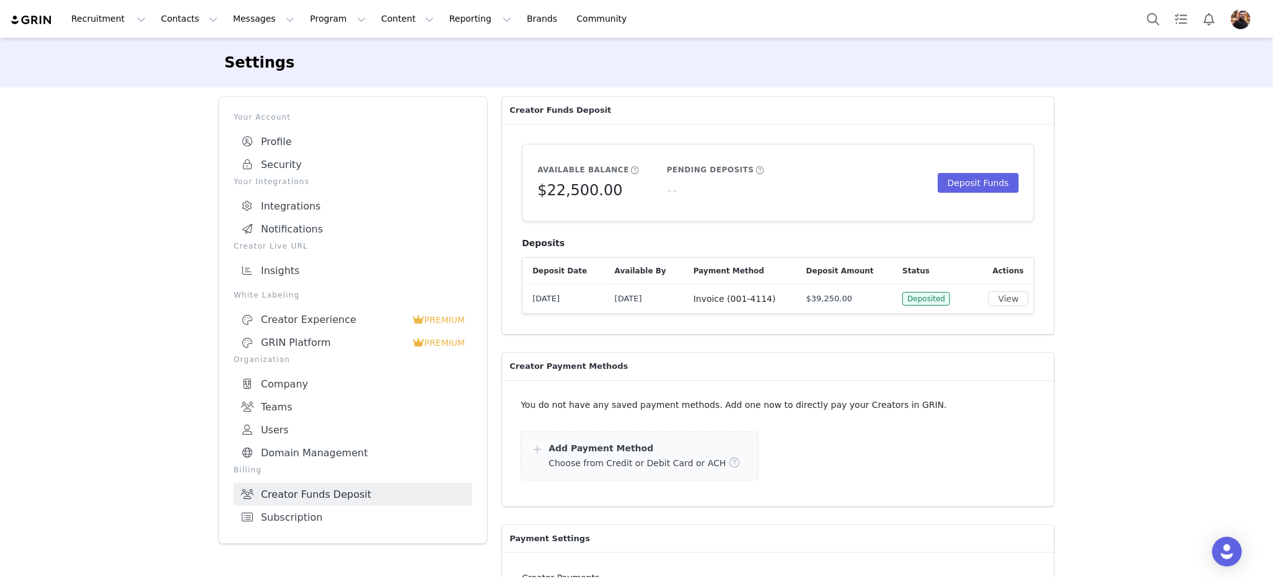
scroll to position [118, 0]
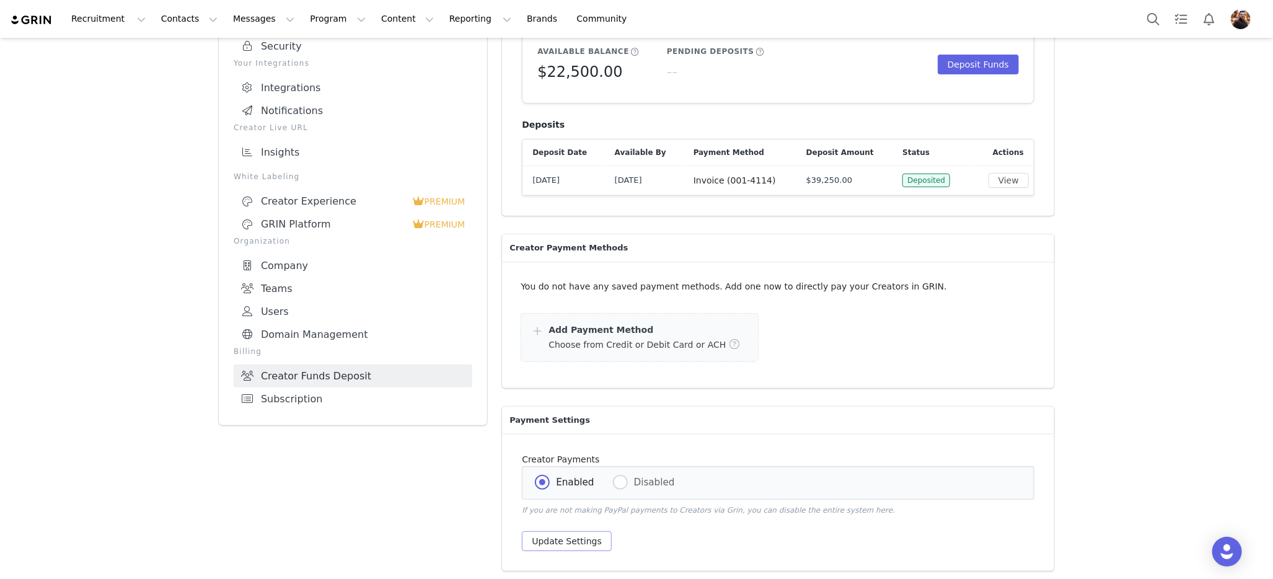
click at [553, 540] on button "Update Settings" at bounding box center [567, 541] width 90 height 20
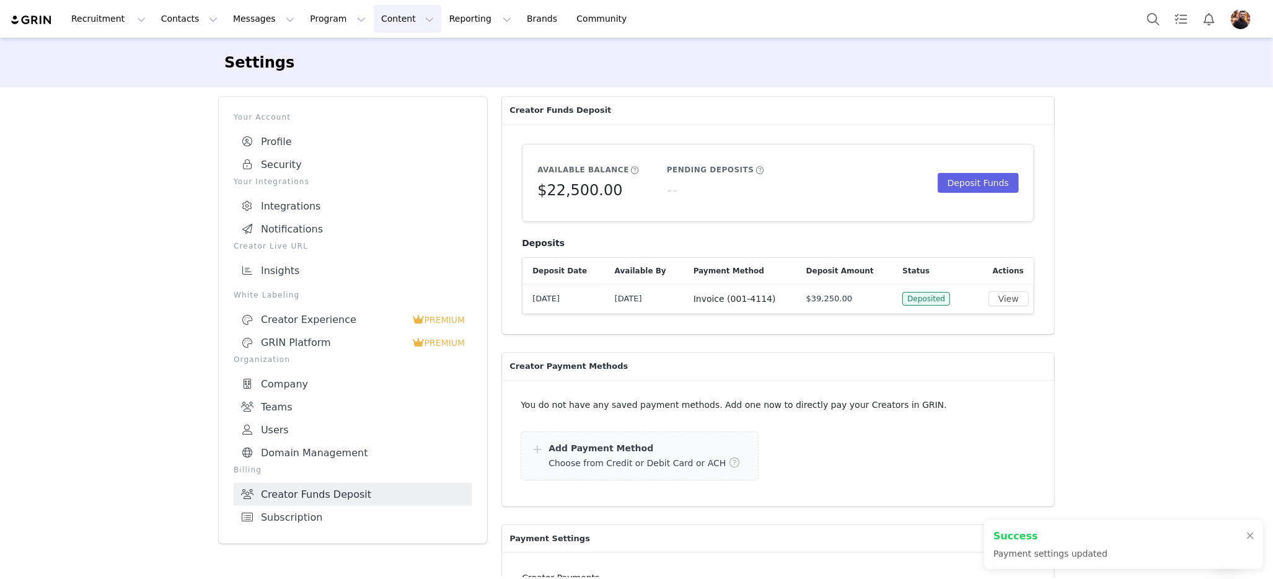
click at [374, 21] on button "Content Content" at bounding box center [408, 19] width 68 height 28
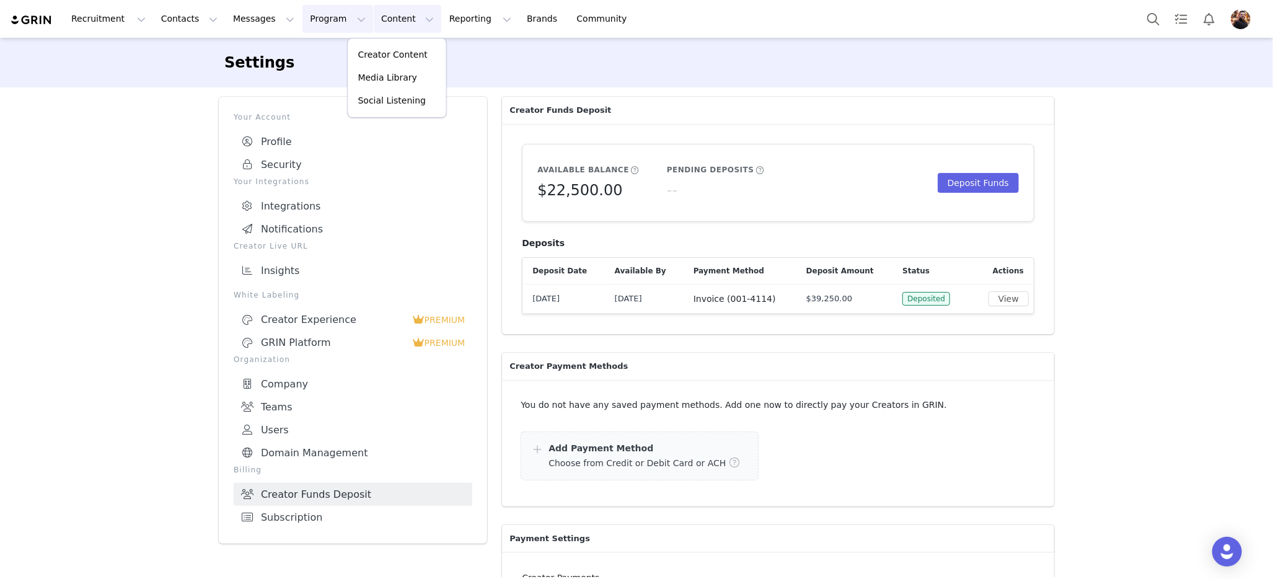
click at [316, 24] on button "Program Program" at bounding box center [337, 19] width 71 height 28
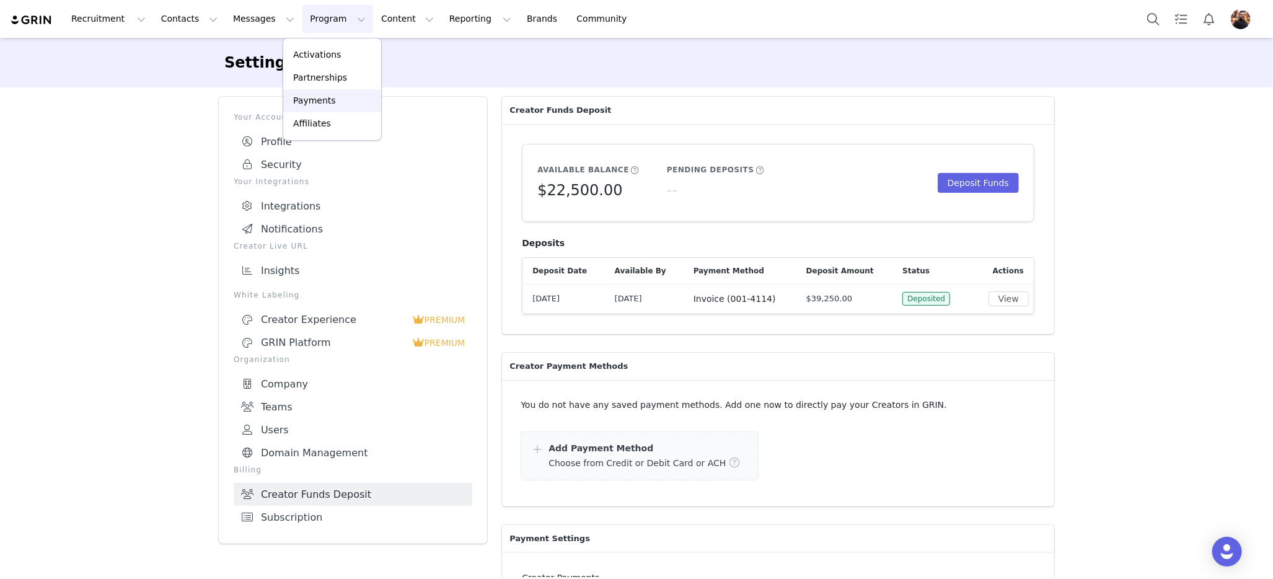
click at [325, 102] on p "Payments" at bounding box center [314, 100] width 43 height 13
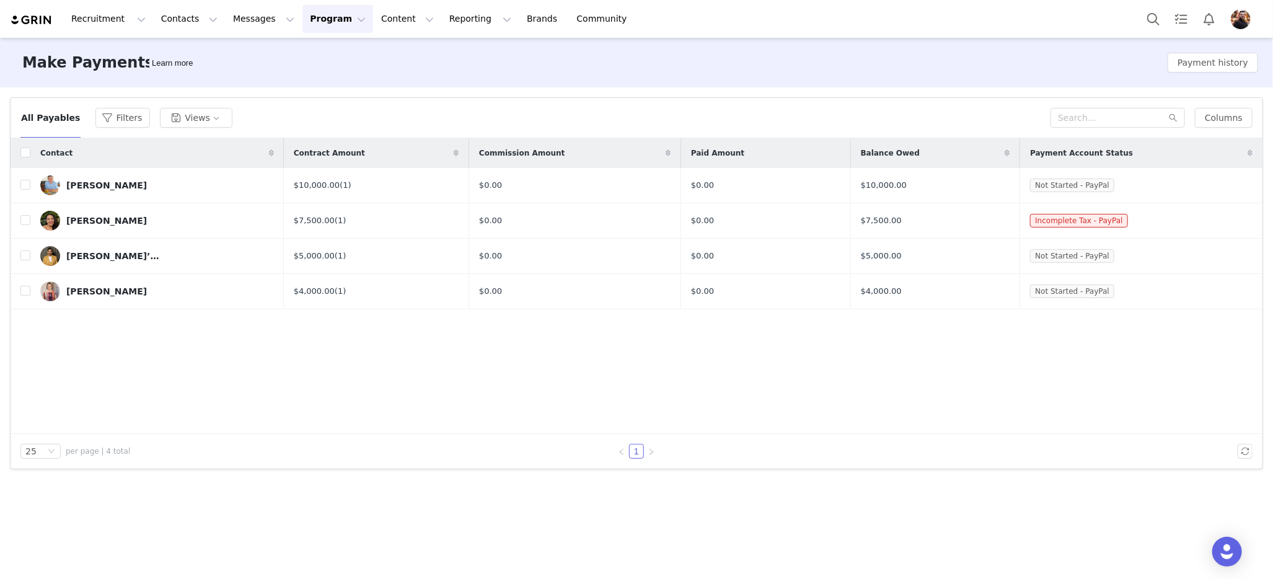
click at [318, 15] on button "Program Program" at bounding box center [337, 19] width 71 height 28
click at [339, 76] on p "Partnerships" at bounding box center [320, 77] width 54 height 13
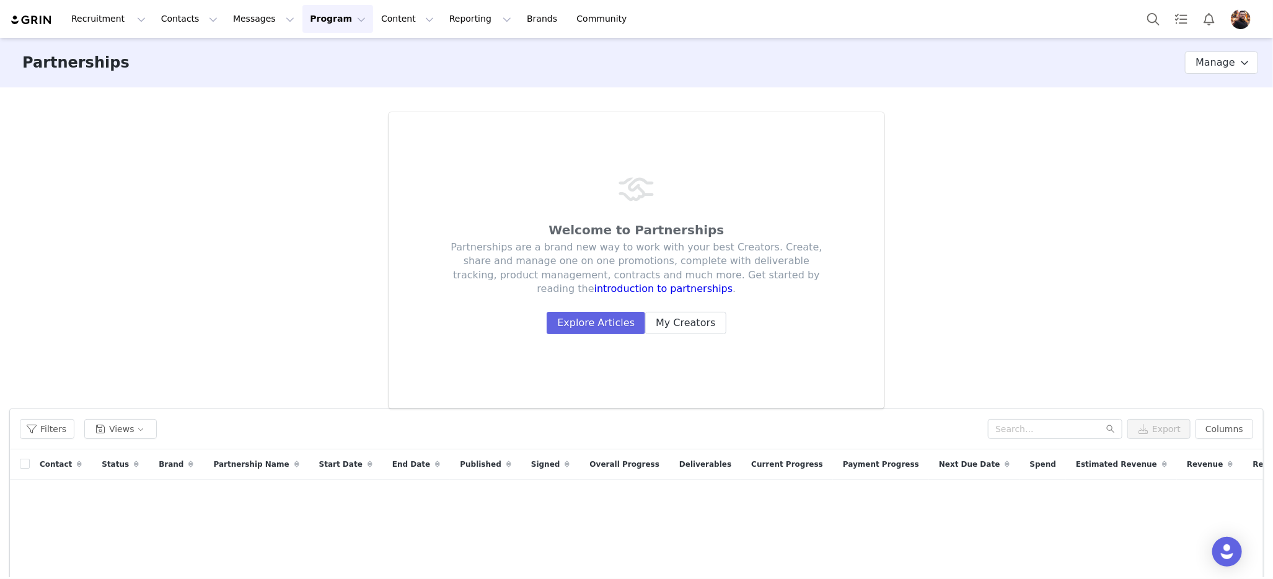
click at [328, 14] on button "Program Program" at bounding box center [337, 19] width 71 height 28
click at [332, 48] on link "Activations" at bounding box center [332, 54] width 98 height 23
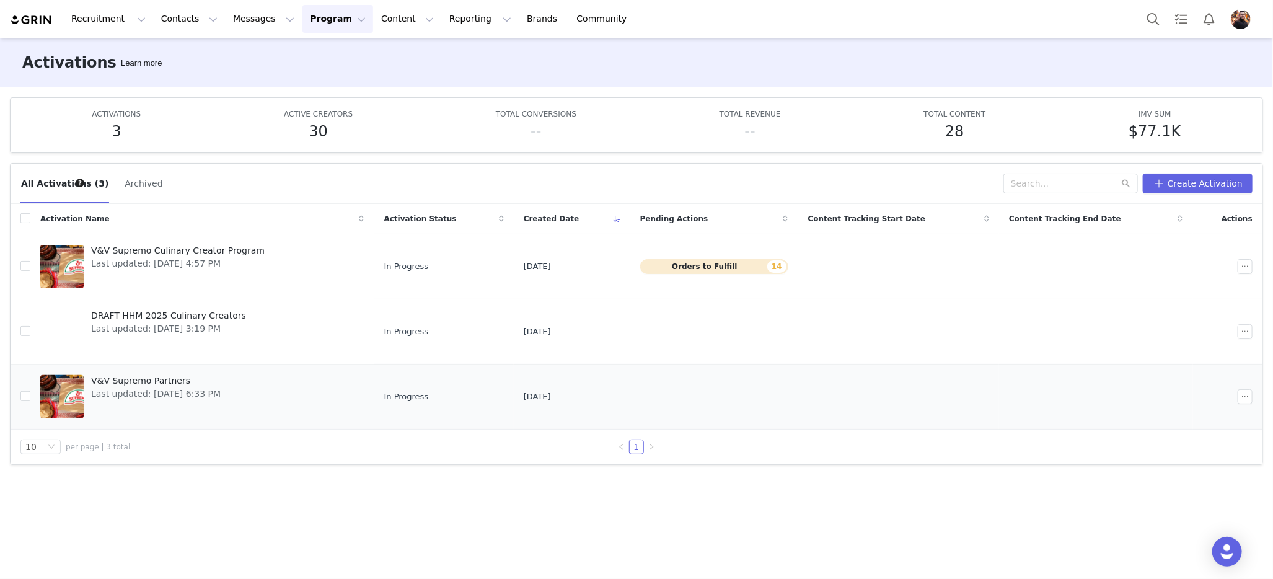
click at [177, 388] on span "Last updated: Aug 13, 2025 6:33 PM" at bounding box center [155, 393] width 129 height 13
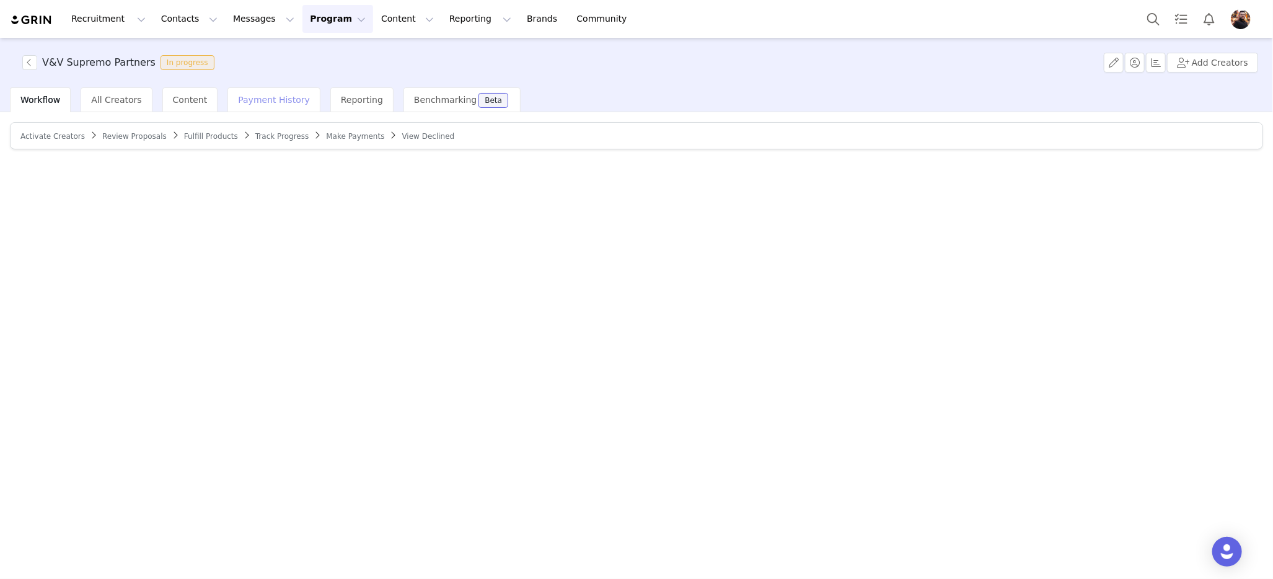
click at [255, 103] on span "Payment History" at bounding box center [274, 100] width 72 height 10
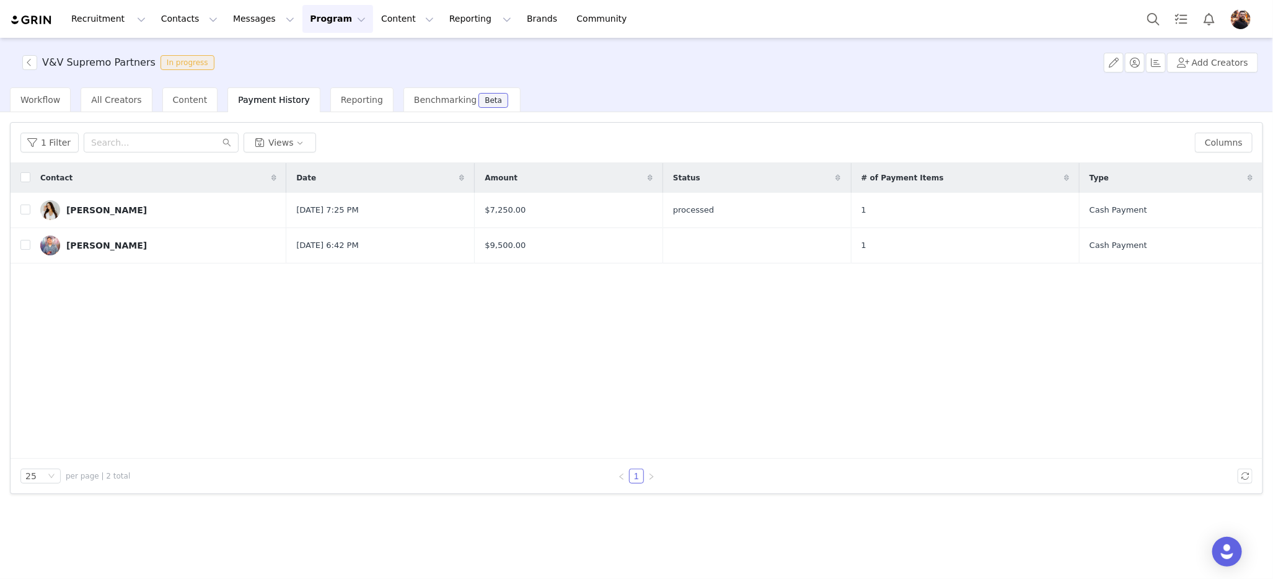
click at [265, 97] on span "Payment History" at bounding box center [274, 100] width 72 height 10
click at [382, 20] on button "Content Content" at bounding box center [408, 19] width 68 height 28
click at [310, 28] on button "Program Program" at bounding box center [337, 19] width 71 height 28
click at [313, 102] on p "Payments" at bounding box center [314, 100] width 43 height 13
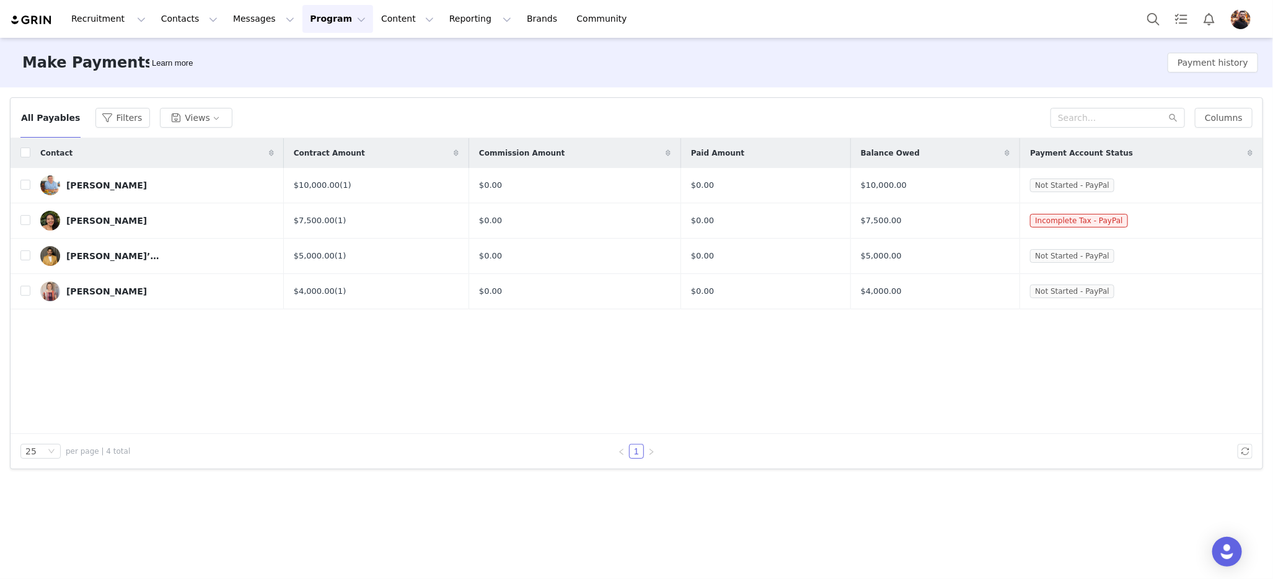
click at [1102, 150] on span "Payment Account Status" at bounding box center [1081, 152] width 103 height 11
click at [186, 116] on button "Views" at bounding box center [196, 118] width 72 height 20
click at [367, 103] on div "All Payables Filters Views Columns" at bounding box center [636, 118] width 1251 height 40
click at [1075, 221] on span "Incomplete Tax - PayPal" at bounding box center [1078, 221] width 97 height 14
click at [1084, 188] on span "Not Started - PayPal" at bounding box center [1072, 185] width 84 height 14
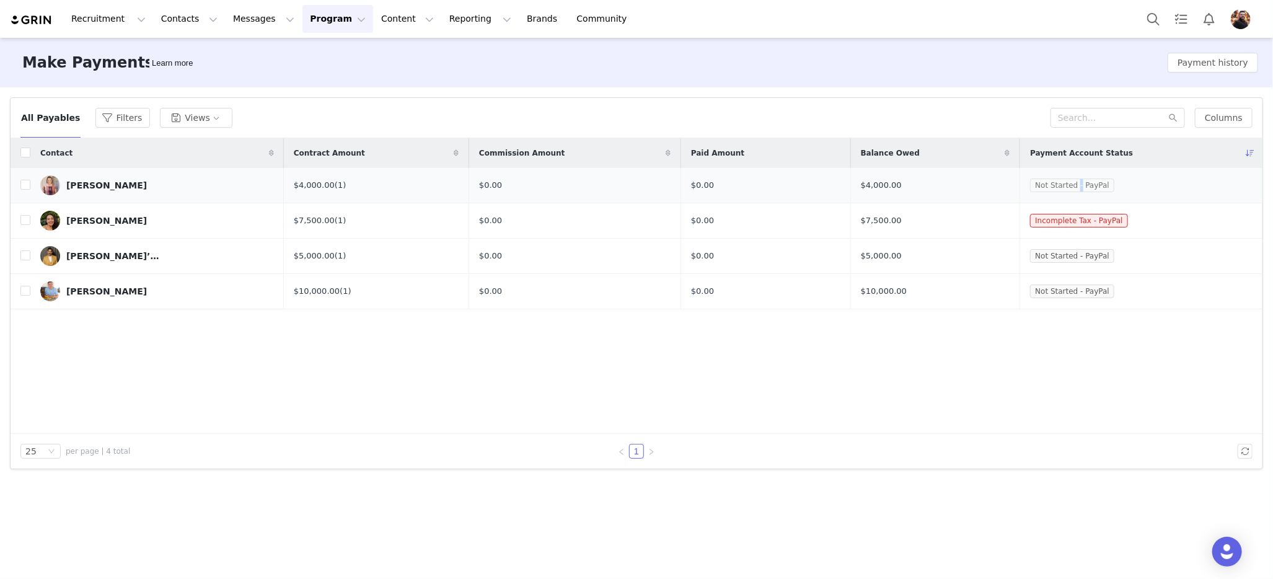
click at [1084, 188] on span "Not Started - PayPal" at bounding box center [1072, 185] width 84 height 14
click at [1109, 185] on span "Not Started - PayPal" at bounding box center [1072, 185] width 84 height 14
click at [1089, 291] on span "Not Started - PayPal" at bounding box center [1072, 291] width 84 height 14
click at [1114, 289] on span "Not Started - PayPal" at bounding box center [1072, 291] width 84 height 14
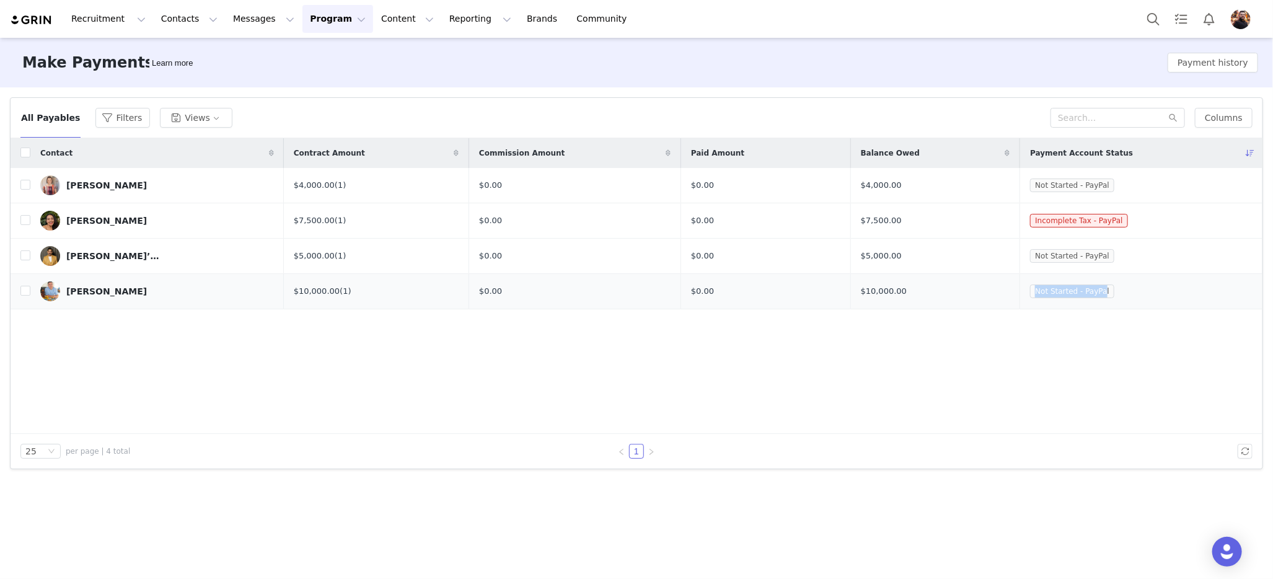
drag, startPoint x: 1111, startPoint y: 290, endPoint x: 1018, endPoint y: 286, distance: 93.7
click at [1019, 286] on tr "Alfredo Garcia $10,000.00 (1) $0.00 $0.00 $10,000.00 Not Started - PayPal" at bounding box center [636, 291] width 1251 height 35
click at [1018, 285] on td "$10,000.00" at bounding box center [935, 291] width 170 height 35
click at [1065, 289] on span "Not Started - PayPal" at bounding box center [1072, 291] width 84 height 14
click at [119, 20] on button "Recruitment Recruitment" at bounding box center [108, 19] width 89 height 28
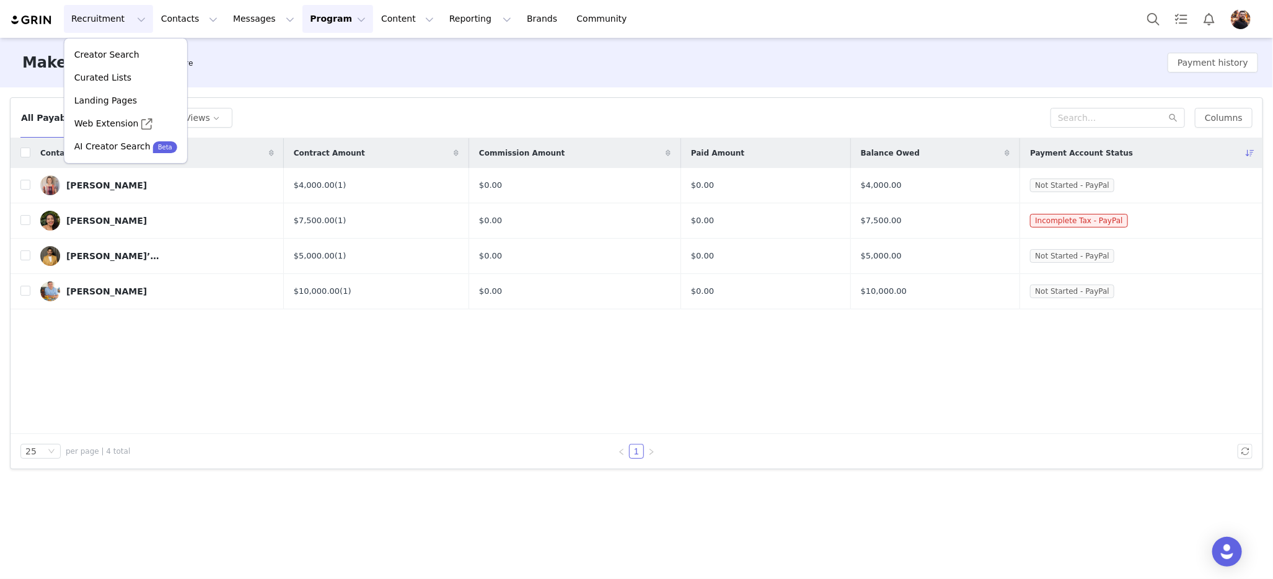
click at [336, 97] on div "Filters Filter Logic And Or Activated Date ~ Content Date ~ Last Payment Date C…" at bounding box center [636, 283] width 1273 height 392
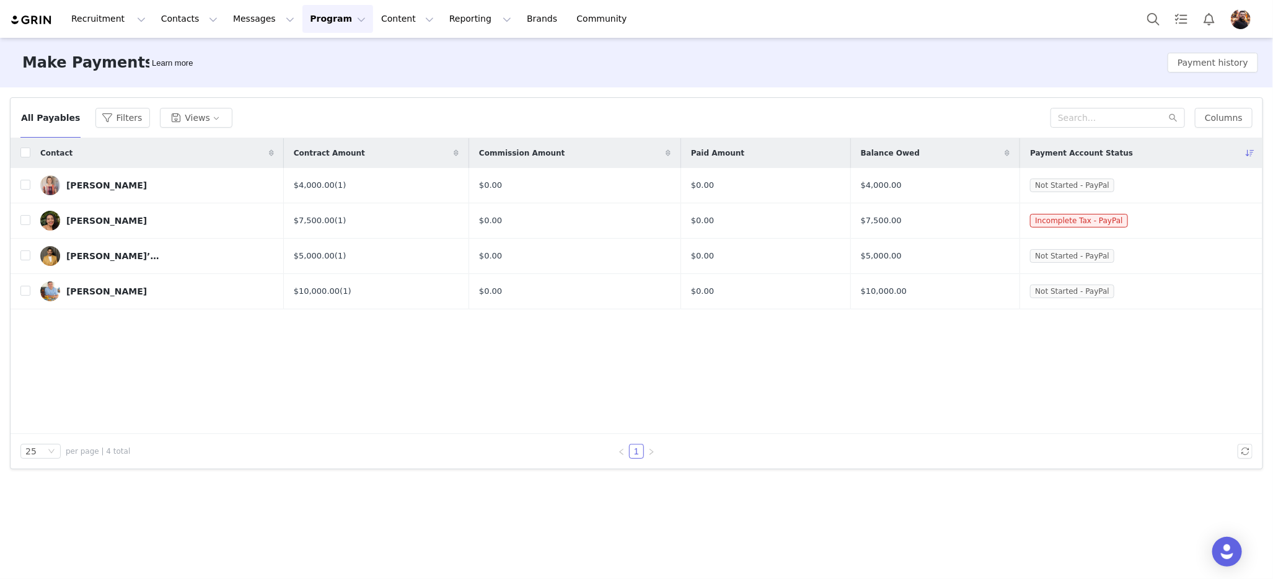
click at [48, 115] on button "All Payables" at bounding box center [50, 118] width 60 height 20
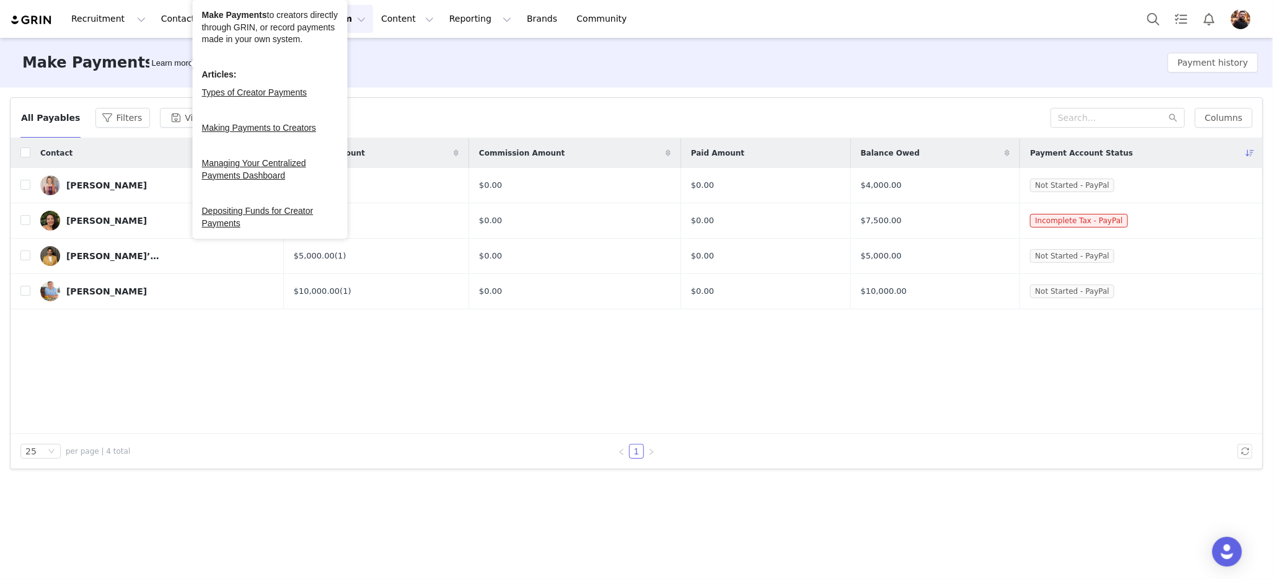
click at [149, 58] on div "Learn more" at bounding box center [172, 63] width 46 height 12
click at [264, 133] on link "Making Payments to Creators" at bounding box center [259, 128] width 114 height 10
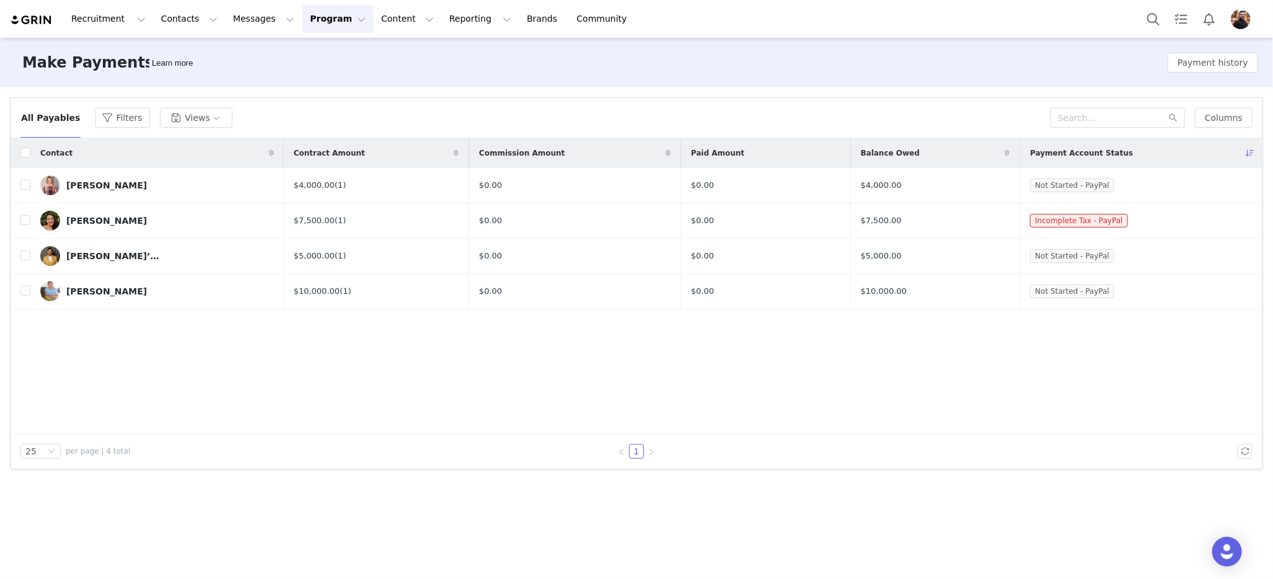
drag, startPoint x: 519, startPoint y: 375, endPoint x: 646, endPoint y: 351, distance: 129.8
click at [519, 374] on div "Contact Contract Amount Commission Amount Paid Amount Balance Owed Payment Acco…" at bounding box center [636, 286] width 1251 height 296
click at [84, 291] on div "Alfredo Garcia" at bounding box center [106, 291] width 81 height 10
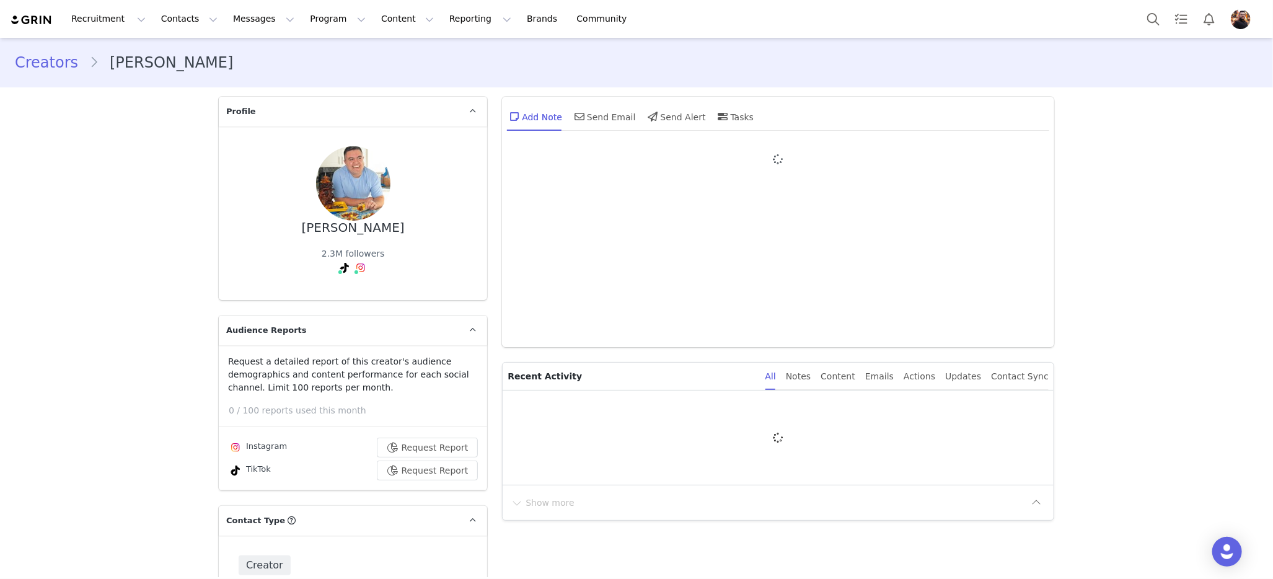
type input "+1 ([GEOGRAPHIC_DATA])"
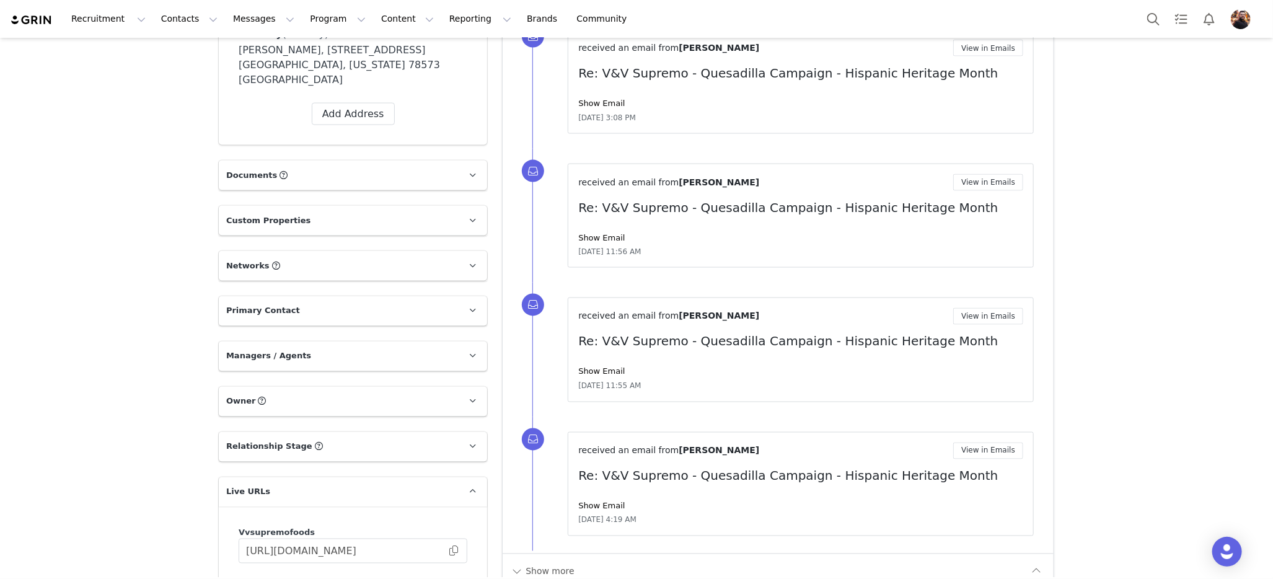
scroll to position [1185, 0]
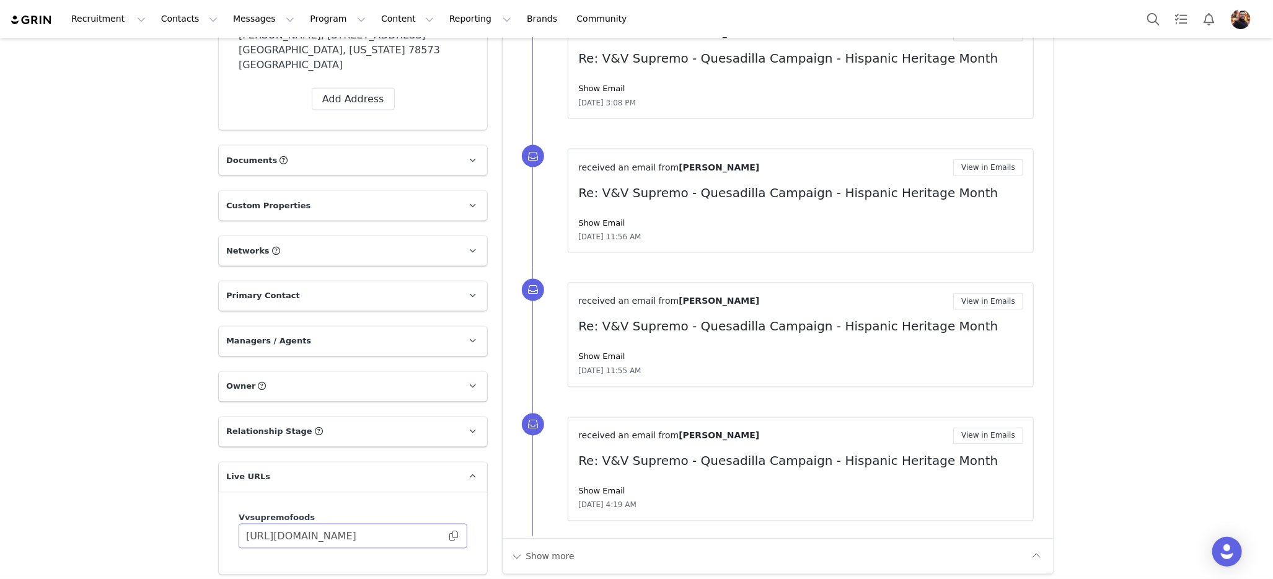
click at [447, 536] on span at bounding box center [453, 536] width 12 height 0
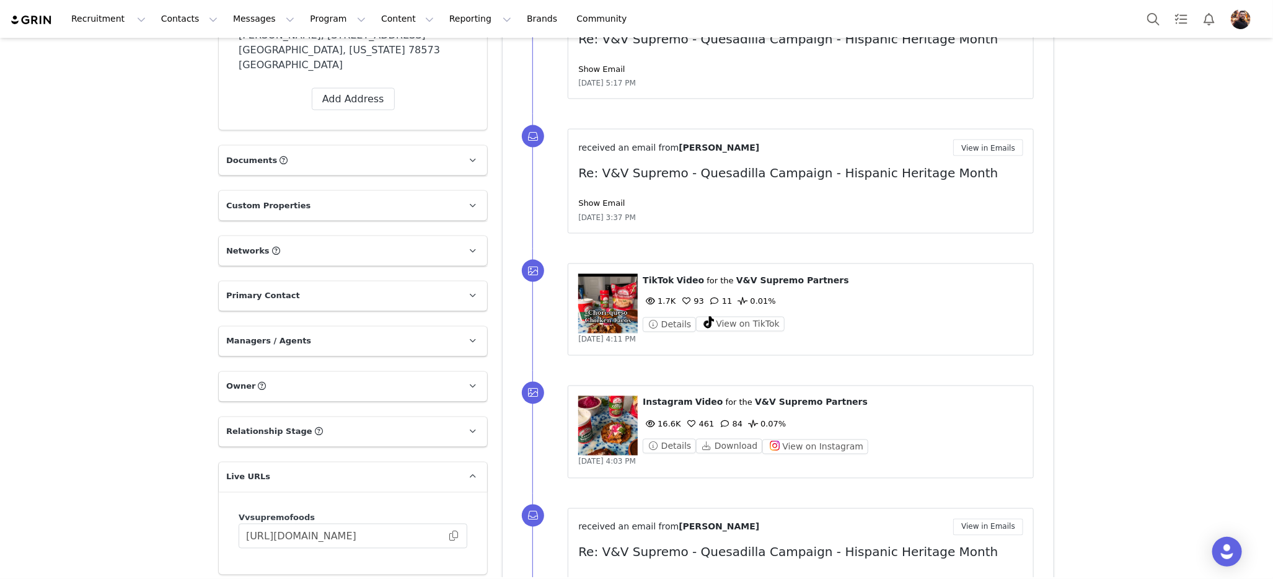
scroll to position [0, 0]
click at [304, 18] on button "Program Program" at bounding box center [337, 19] width 71 height 28
click at [317, 106] on p "Payments" at bounding box center [314, 100] width 43 height 13
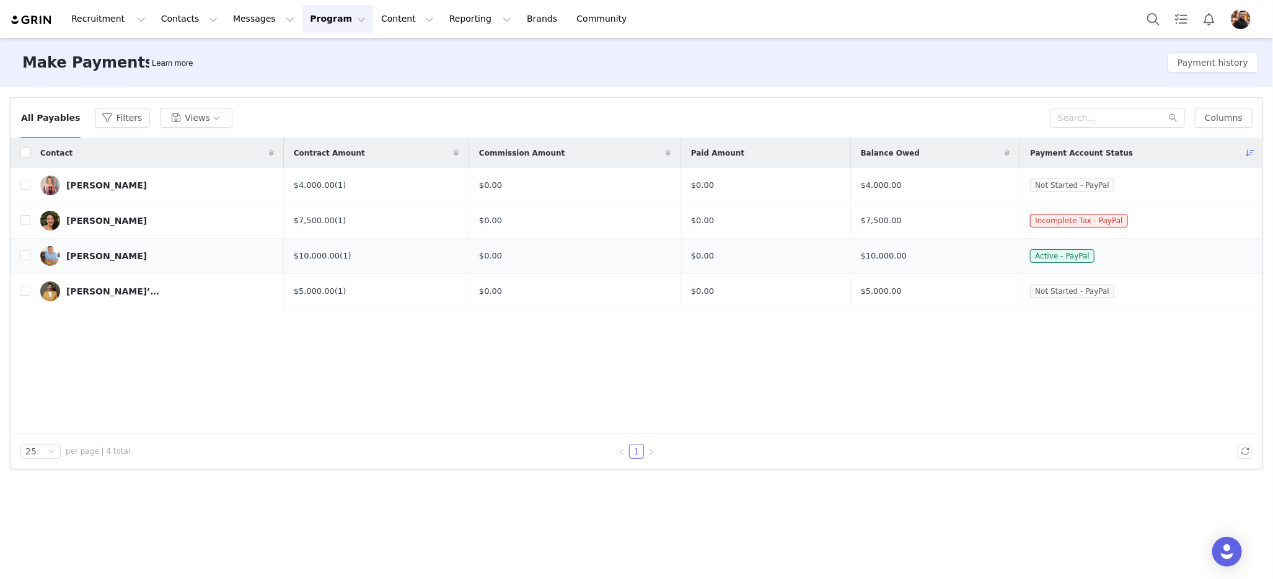
click at [113, 255] on div "Alfredo Garcia" at bounding box center [106, 256] width 81 height 10
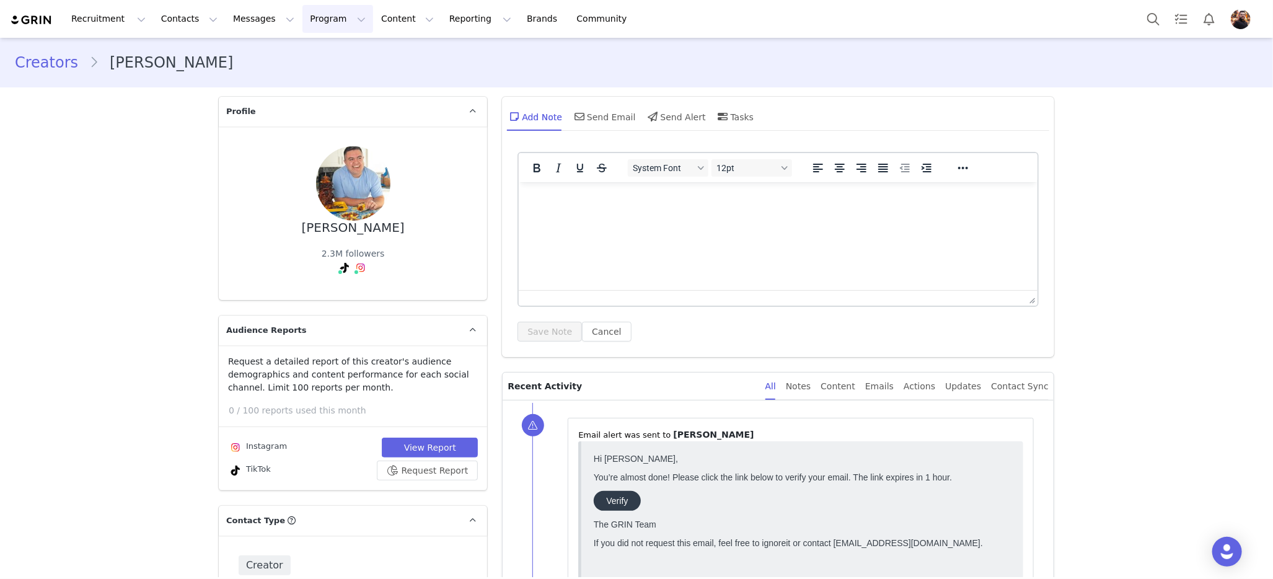
click at [314, 19] on button "Program Program" at bounding box center [337, 19] width 71 height 28
click at [330, 107] on link "Payments" at bounding box center [332, 100] width 98 height 23
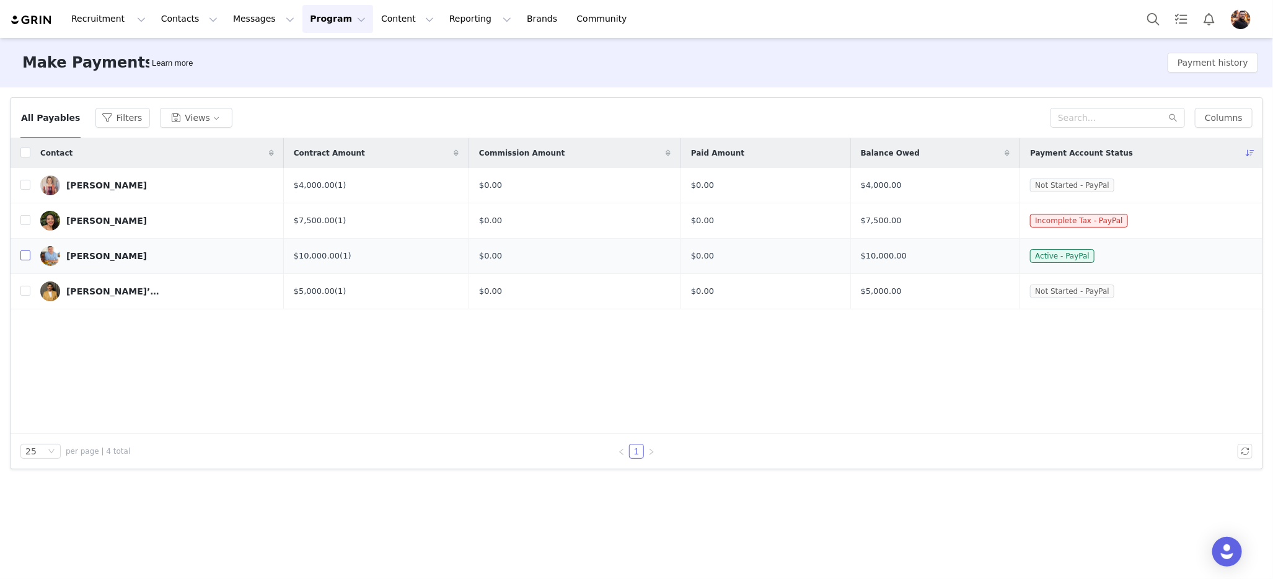
click at [24, 253] on input "checkbox" at bounding box center [25, 255] width 10 height 10
checkbox input "true"
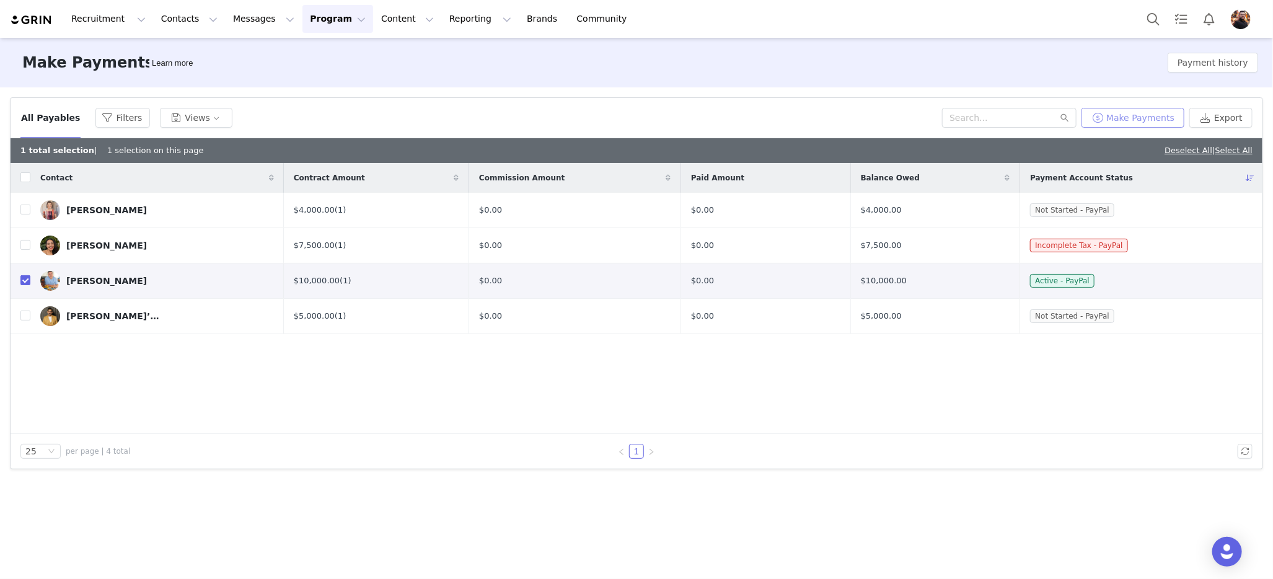
click at [1129, 119] on button "Make Payments" at bounding box center [1132, 118] width 103 height 20
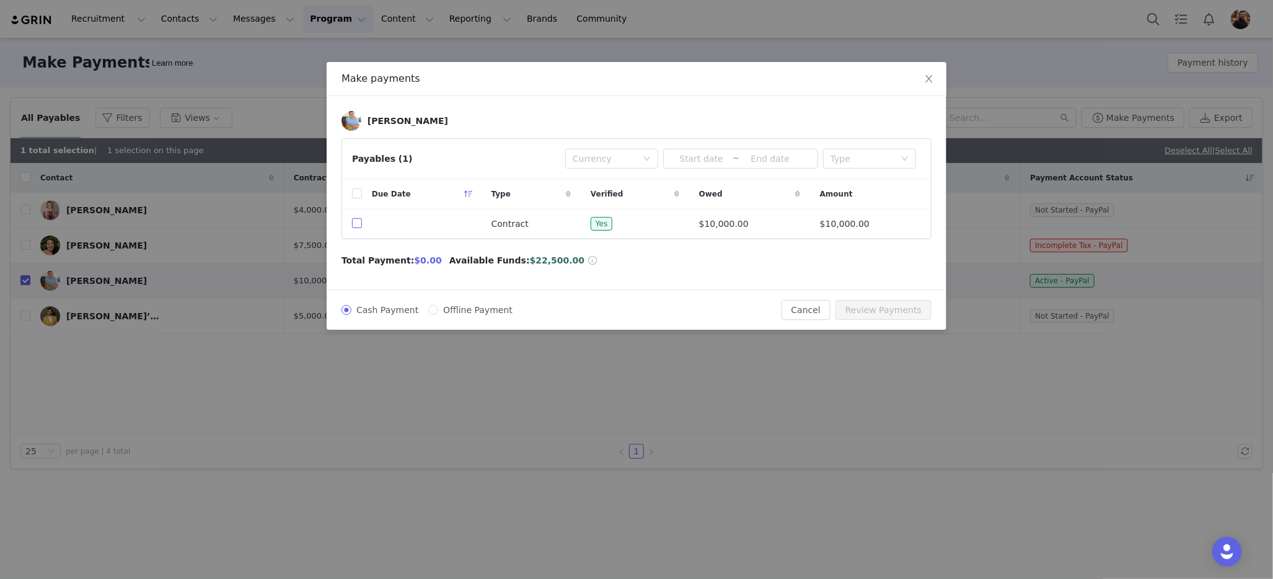
drag, startPoint x: 358, startPoint y: 224, endPoint x: 366, endPoint y: 229, distance: 8.6
click at [358, 224] on input "checkbox" at bounding box center [357, 223] width 10 height 10
checkbox input "true"
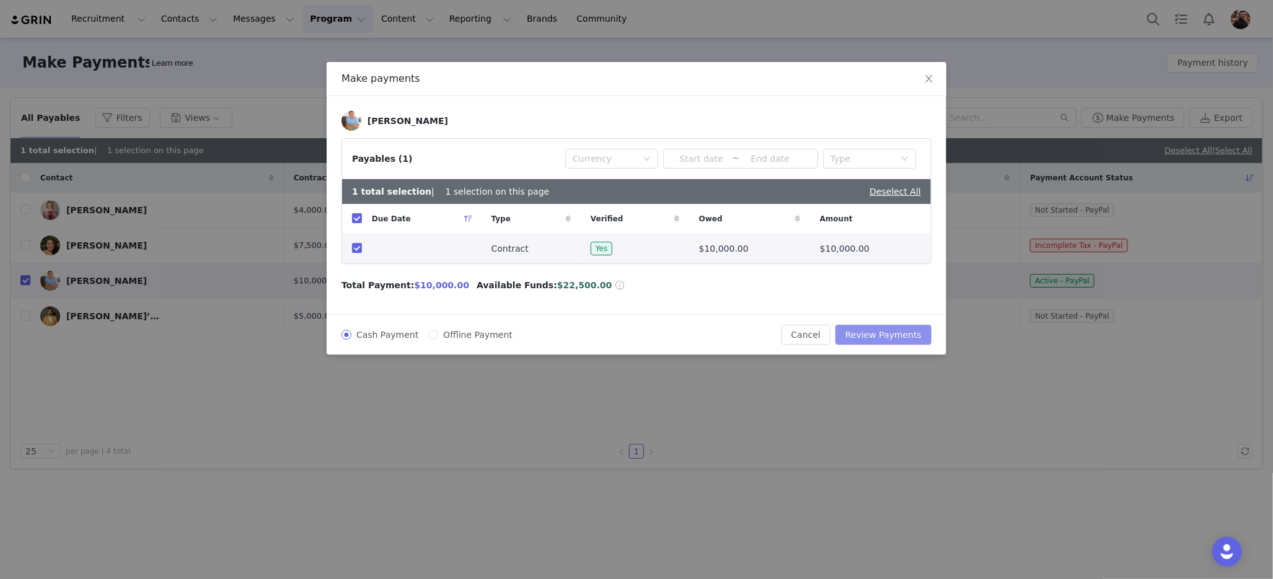
click at [879, 332] on button "Review Payments" at bounding box center [883, 335] width 96 height 20
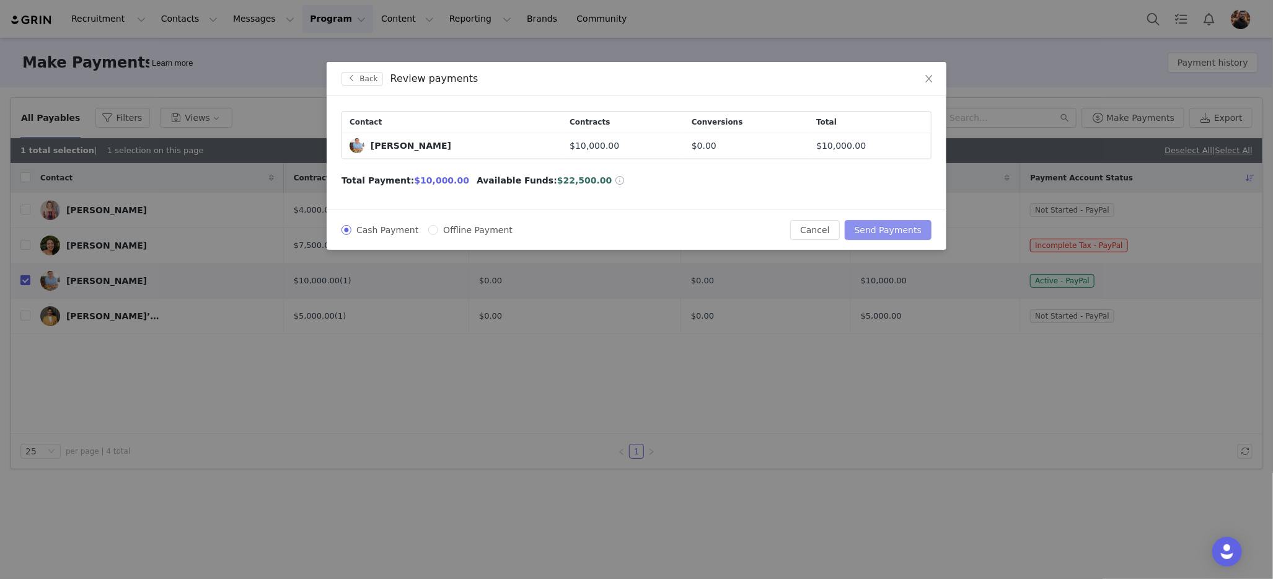
click at [909, 230] on button "Send Payments" at bounding box center [887, 230] width 87 height 20
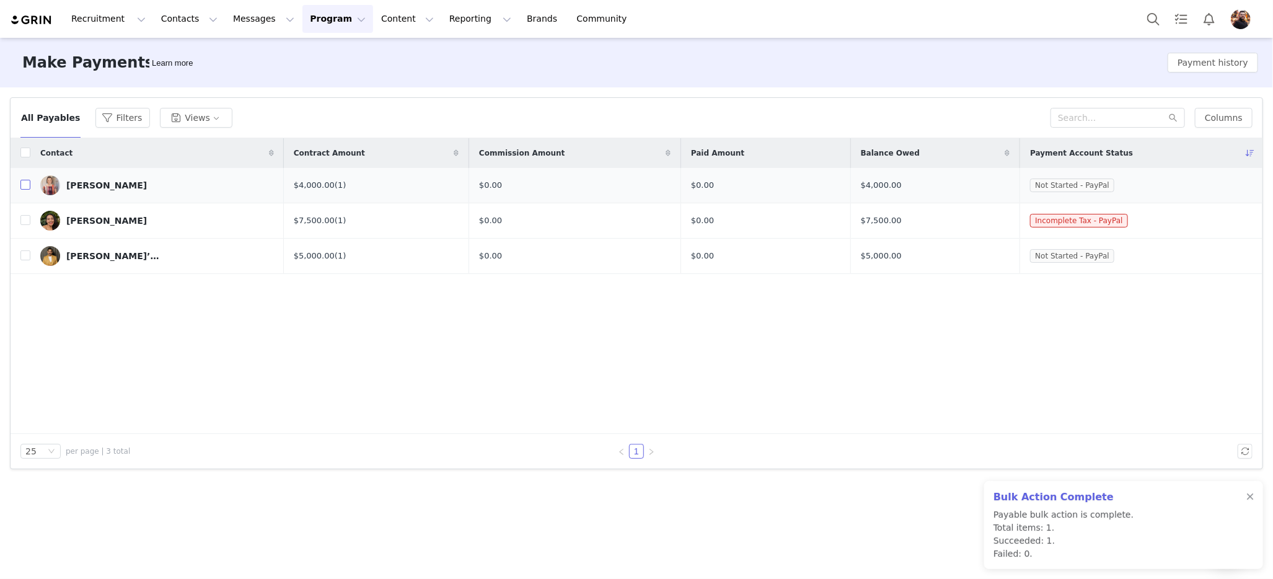
click at [26, 185] on input "checkbox" at bounding box center [25, 185] width 10 height 10
checkbox input "true"
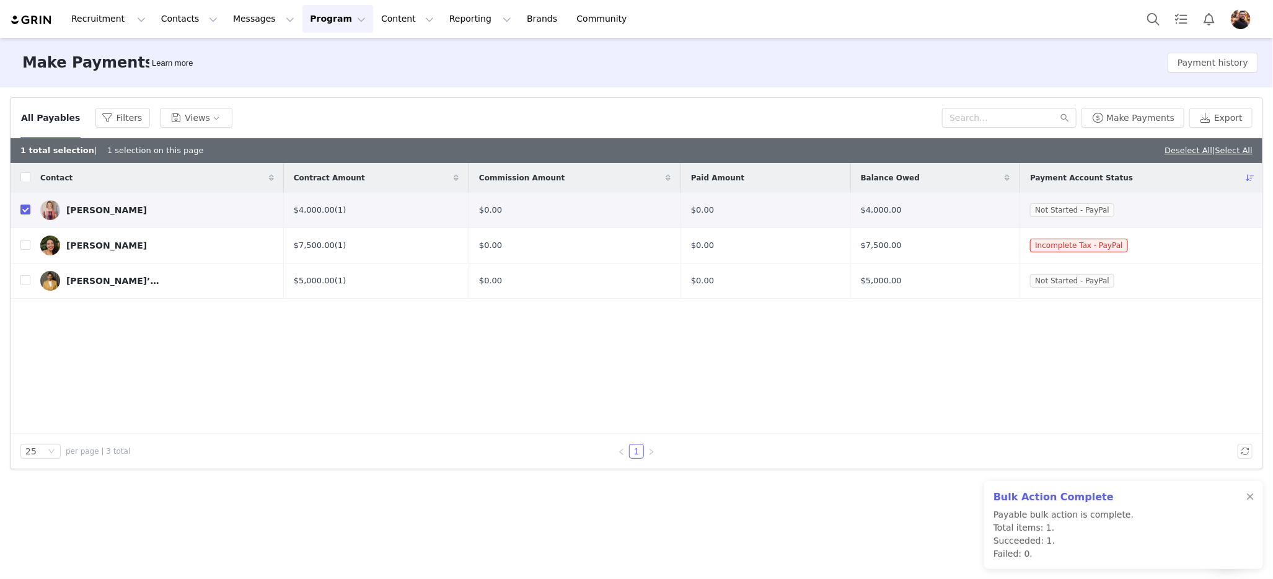
click at [1154, 208] on td "Not Started - PayPal" at bounding box center [1141, 210] width 242 height 35
click at [252, 202] on link "[PERSON_NAME]" at bounding box center [157, 210] width 234 height 20
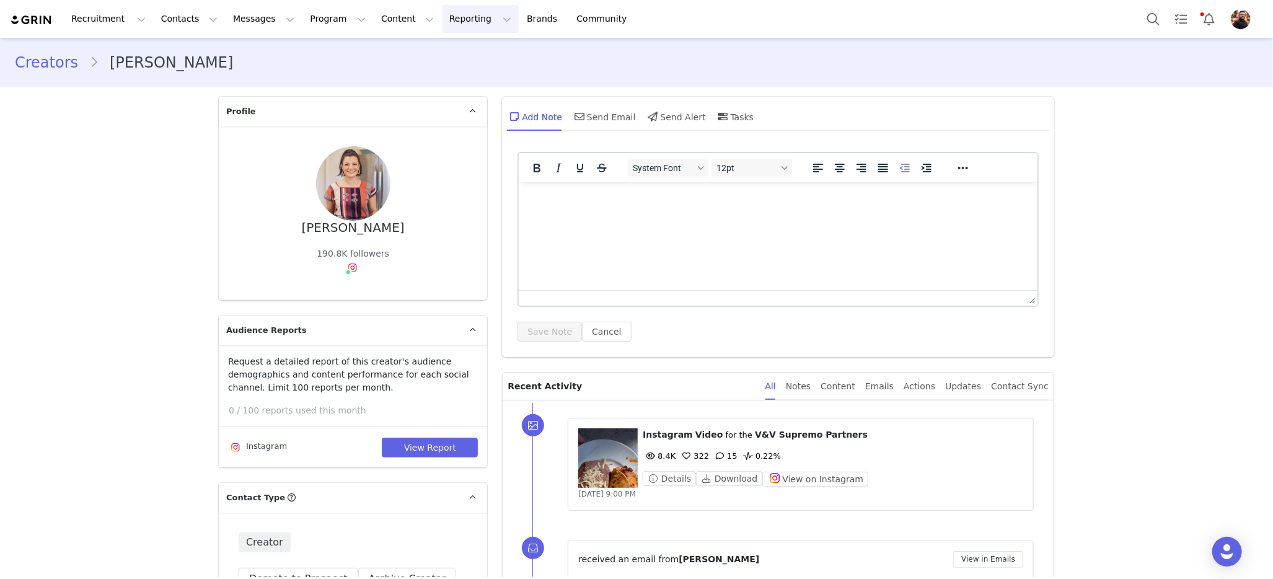
click at [442, 20] on button "Reporting Reporting" at bounding box center [480, 19] width 77 height 28
click at [384, 21] on button "Content Content" at bounding box center [408, 19] width 68 height 28
click at [307, 15] on button "Program Program" at bounding box center [337, 19] width 71 height 28
click at [317, 109] on link "Payments" at bounding box center [332, 100] width 98 height 23
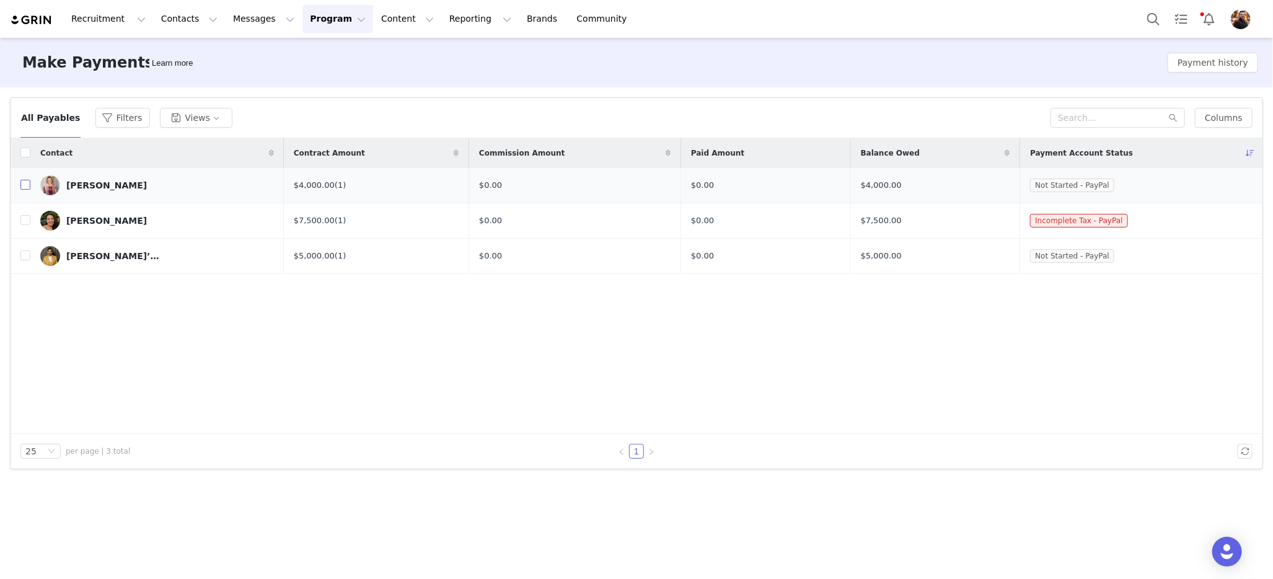
click at [26, 184] on input "checkbox" at bounding box center [25, 185] width 10 height 10
checkbox input "true"
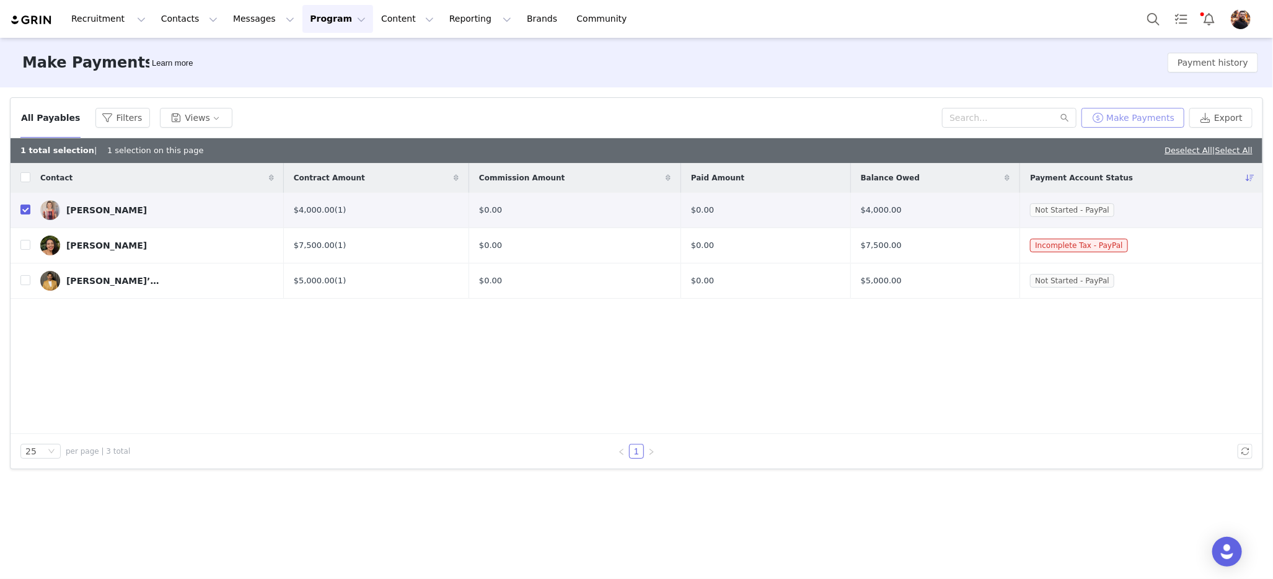
click at [1134, 113] on button "Make Payments" at bounding box center [1132, 118] width 103 height 20
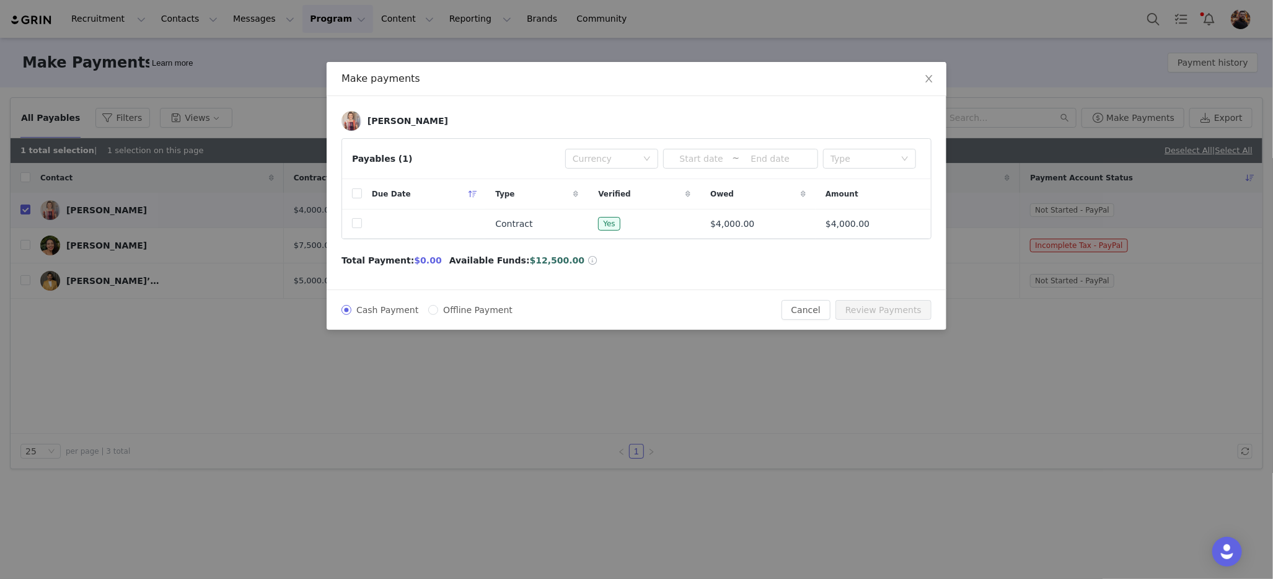
click at [442, 307] on span "Offline Payment" at bounding box center [477, 310] width 79 height 10
click at [438, 307] on input "Offline Payment" at bounding box center [433, 310] width 10 height 10
radio input "true"
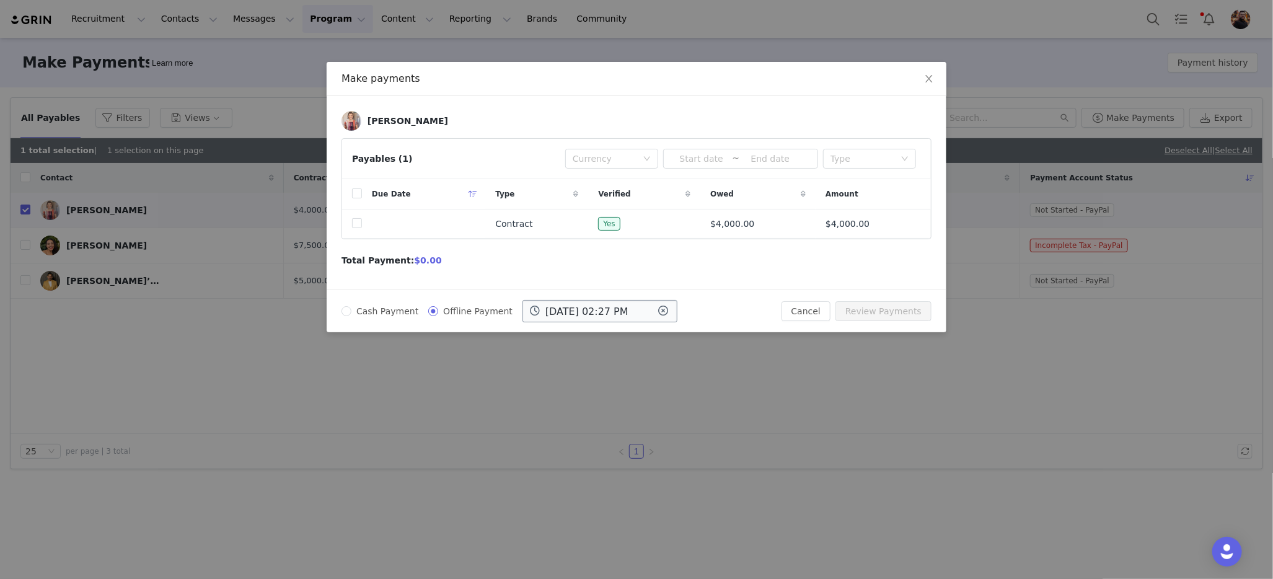
click at [551, 305] on input "[DATE] 02:27 PM" at bounding box center [599, 311] width 155 height 22
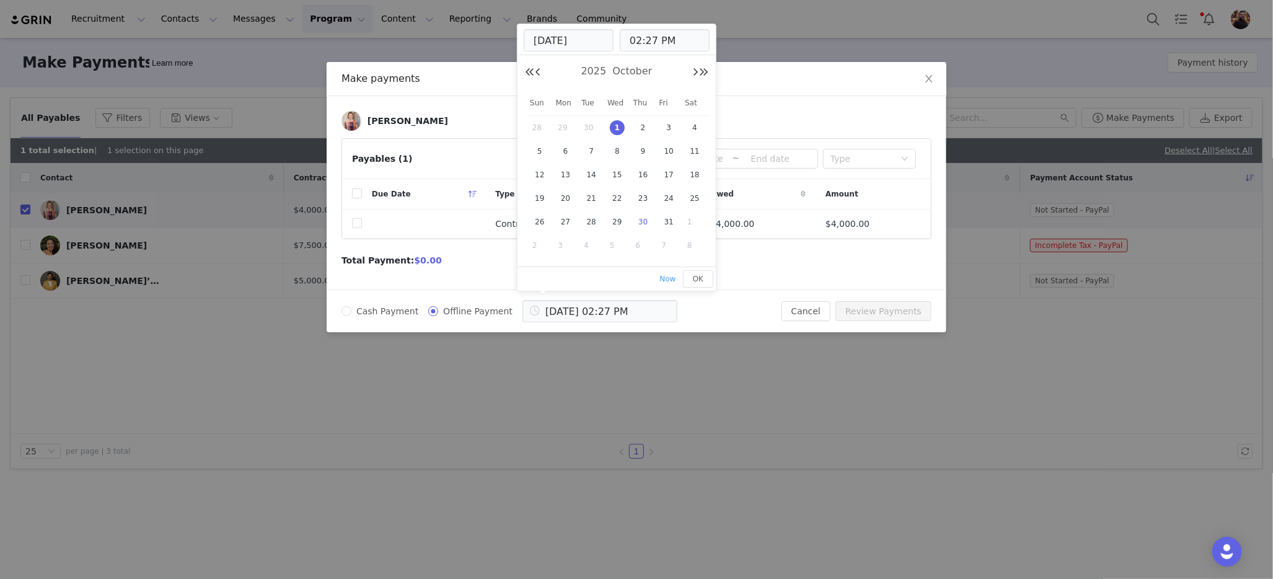
click at [644, 219] on span "30" at bounding box center [643, 221] width 15 height 15
type input "[DATE] 02:27 PM"
type input "[DATE]"
click at [740, 300] on div "Cash Payment Offline Payment [DATE] 02:27 PM" at bounding box center [561, 311] width 440 height 22
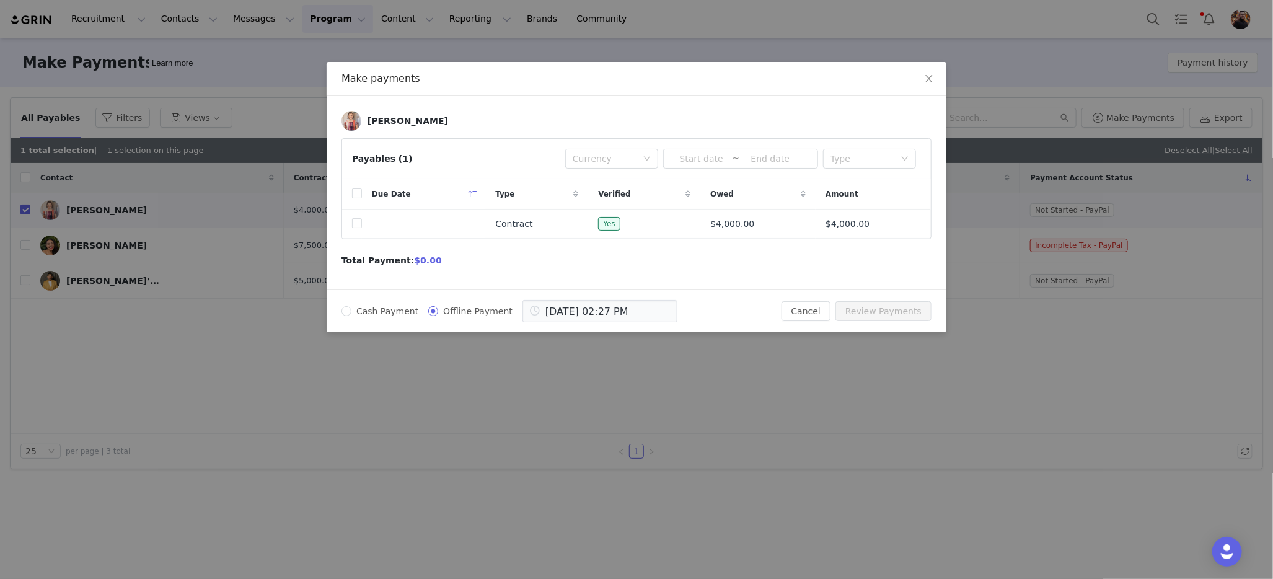
click at [548, 256] on div "Total Payment: $0.00" at bounding box center [636, 260] width 590 height 13
drag, startPoint x: 354, startPoint y: 226, endPoint x: 361, endPoint y: 227, distance: 6.3
click at [354, 226] on input "checkbox" at bounding box center [357, 223] width 10 height 10
checkbox input "true"
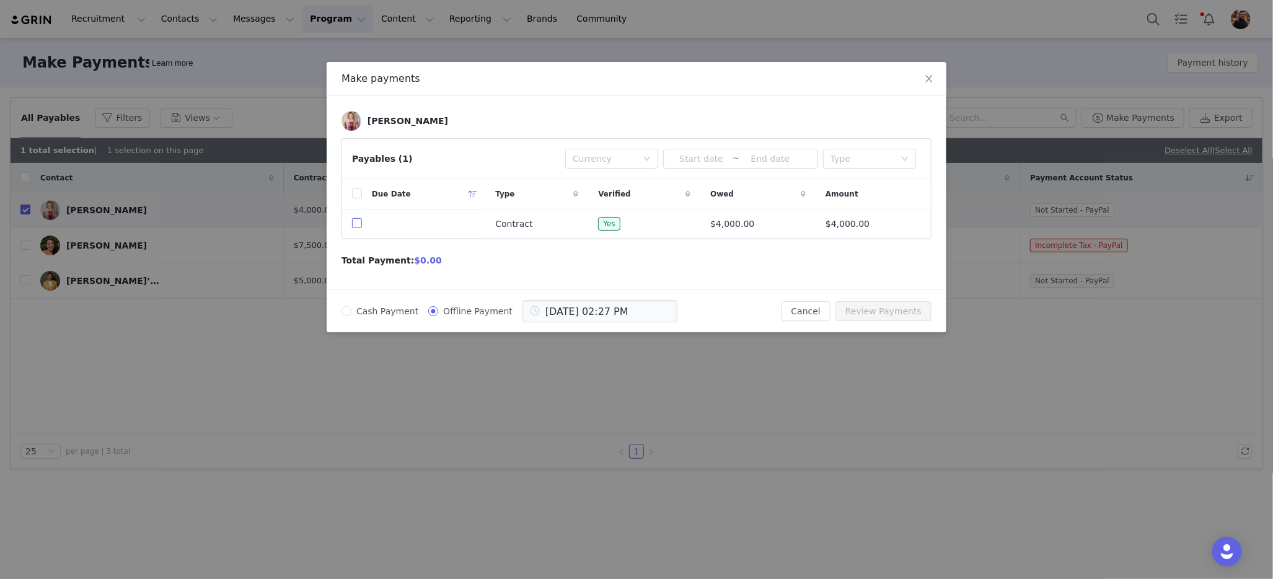
checkbox input "true"
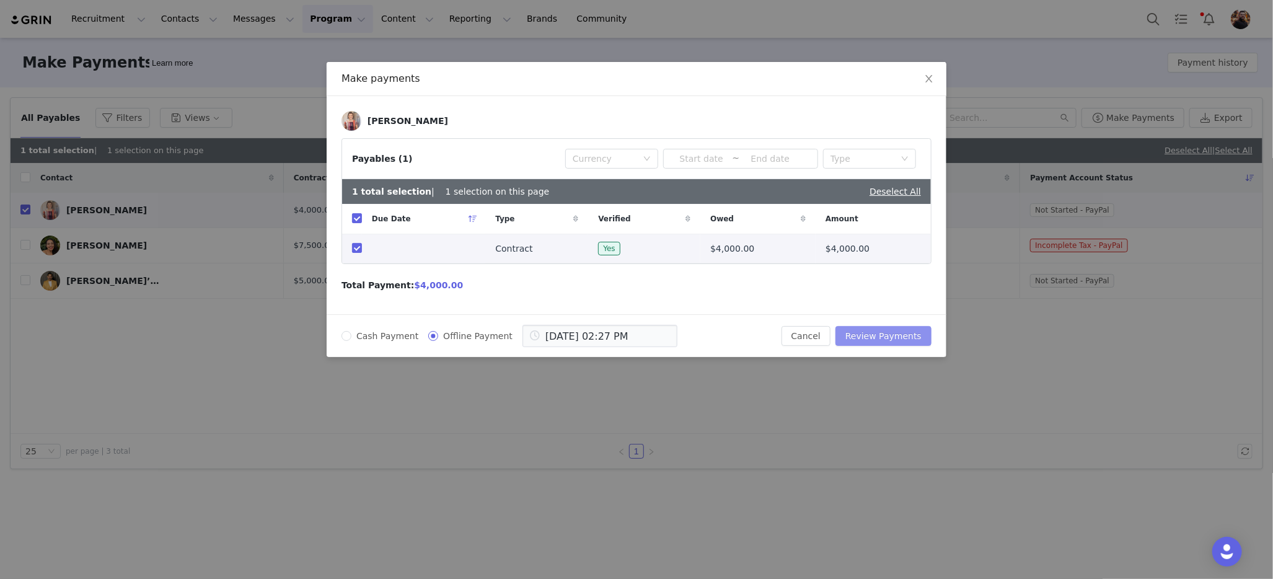
click at [884, 332] on button "Review Payments" at bounding box center [883, 336] width 96 height 20
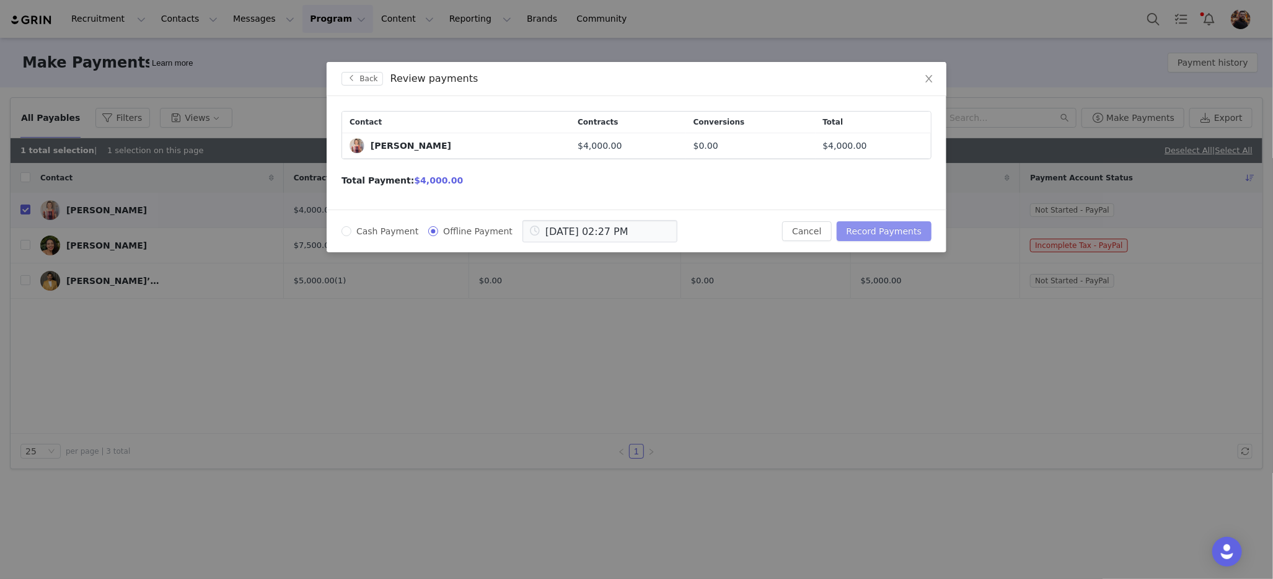
click at [891, 228] on button "Record Payments" at bounding box center [883, 231] width 95 height 20
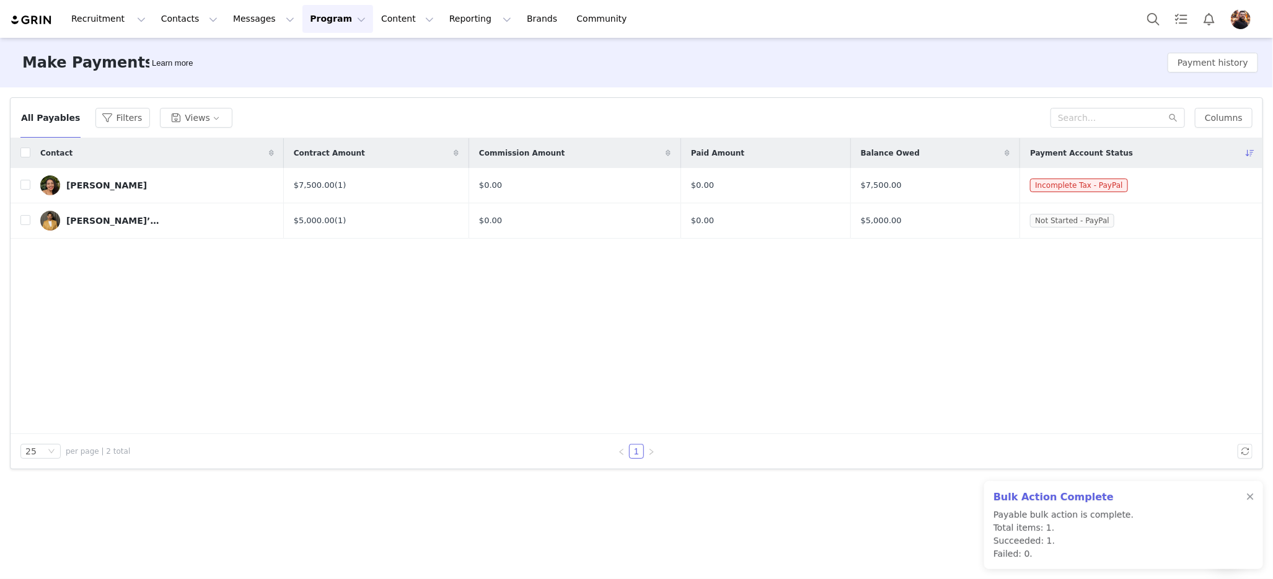
click at [490, 341] on div "Contact Contract Amount Commission Amount Paid Amount Balance Owed Payment Acco…" at bounding box center [636, 286] width 1251 height 296
click at [1245, 22] on img "Profile" at bounding box center [1240, 19] width 20 height 20
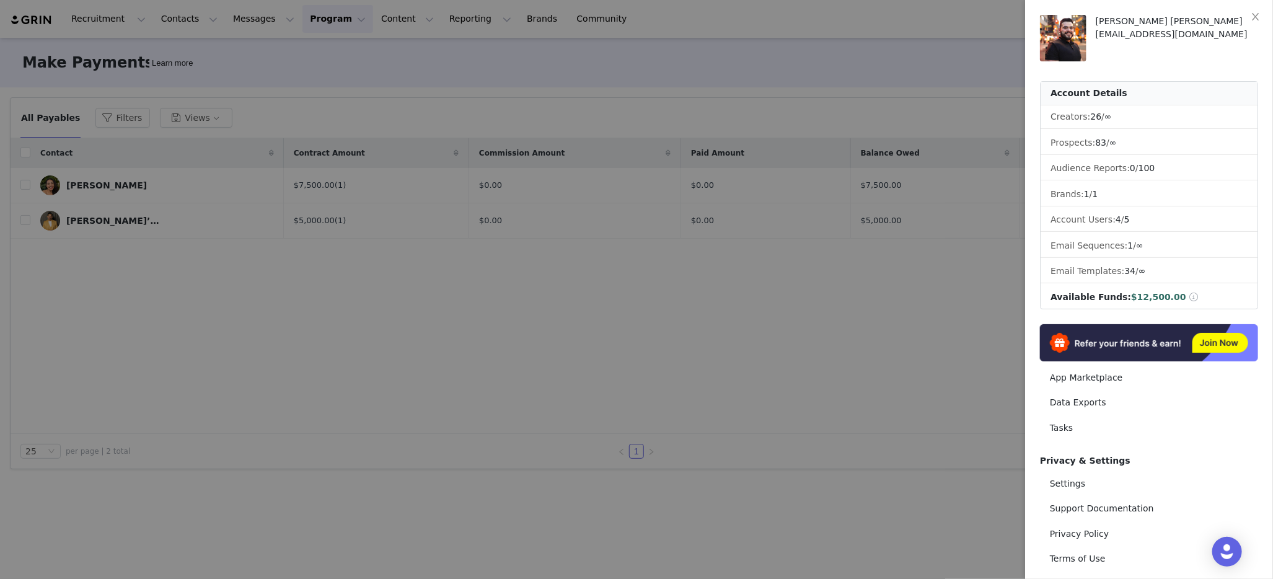
click at [893, 319] on div at bounding box center [636, 289] width 1273 height 579
